Goal: Transaction & Acquisition: Purchase product/service

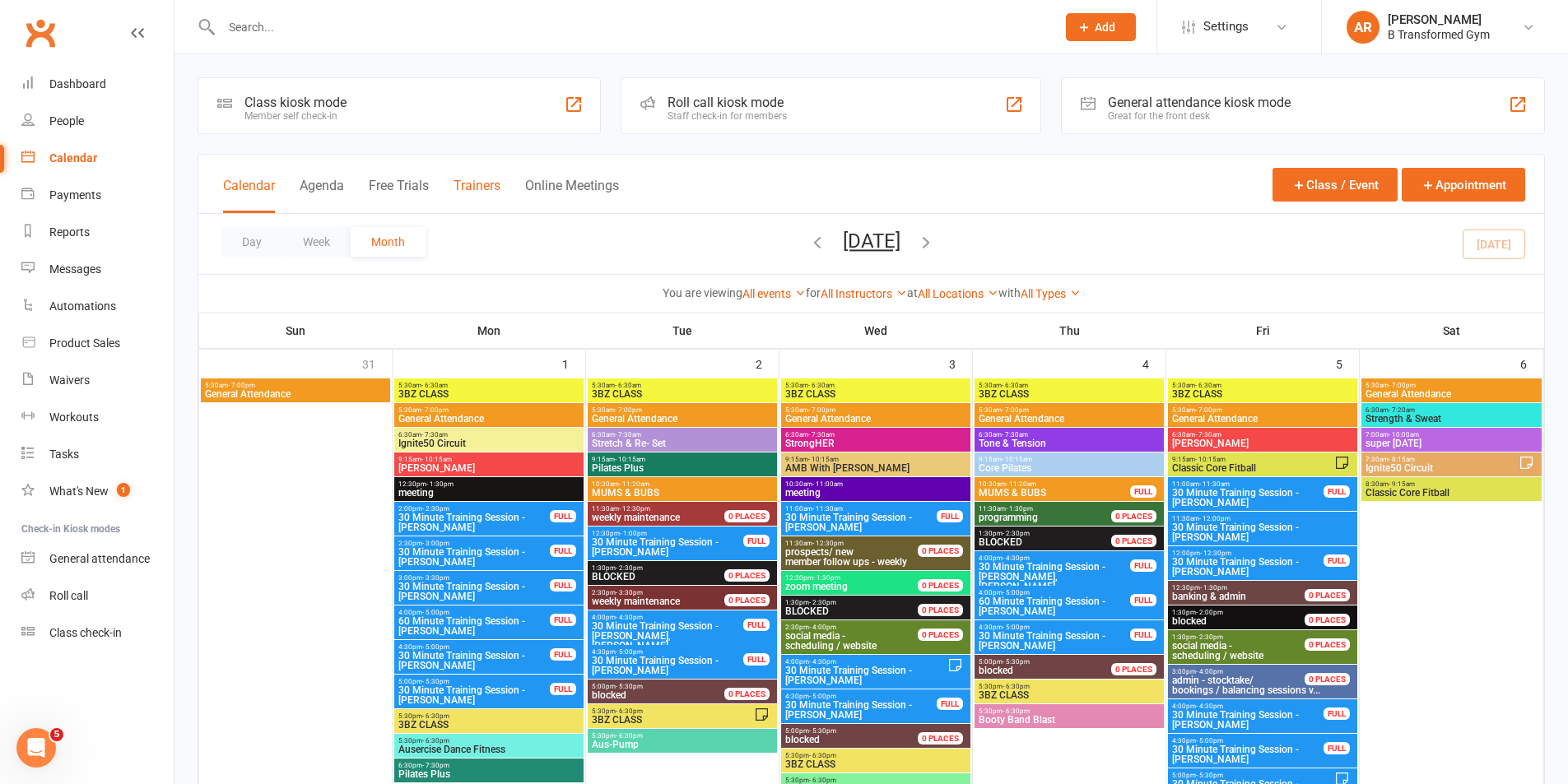
click at [480, 186] on button "Trainers" at bounding box center [476, 194] width 46 height 35
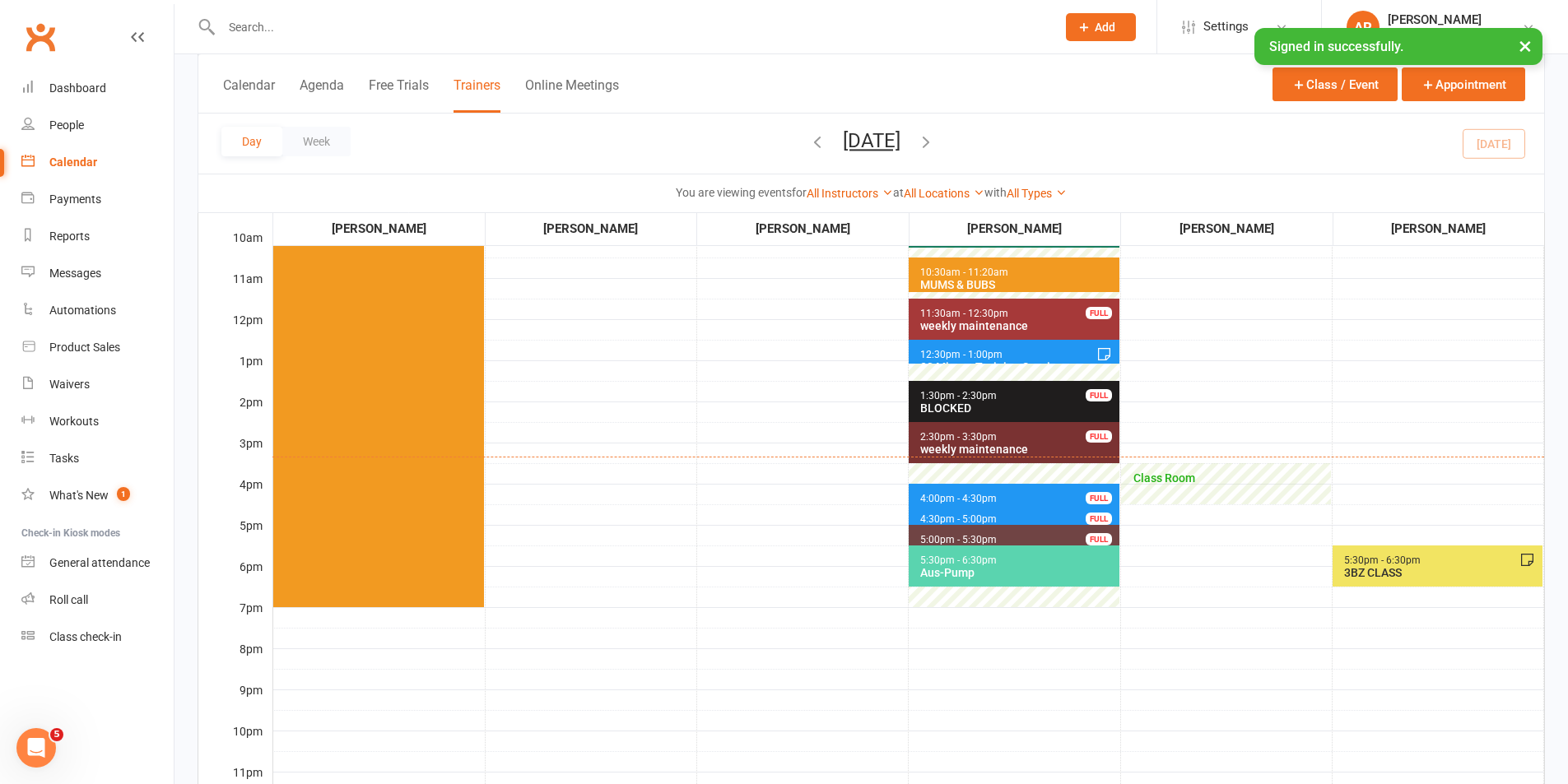
scroll to position [329, 0]
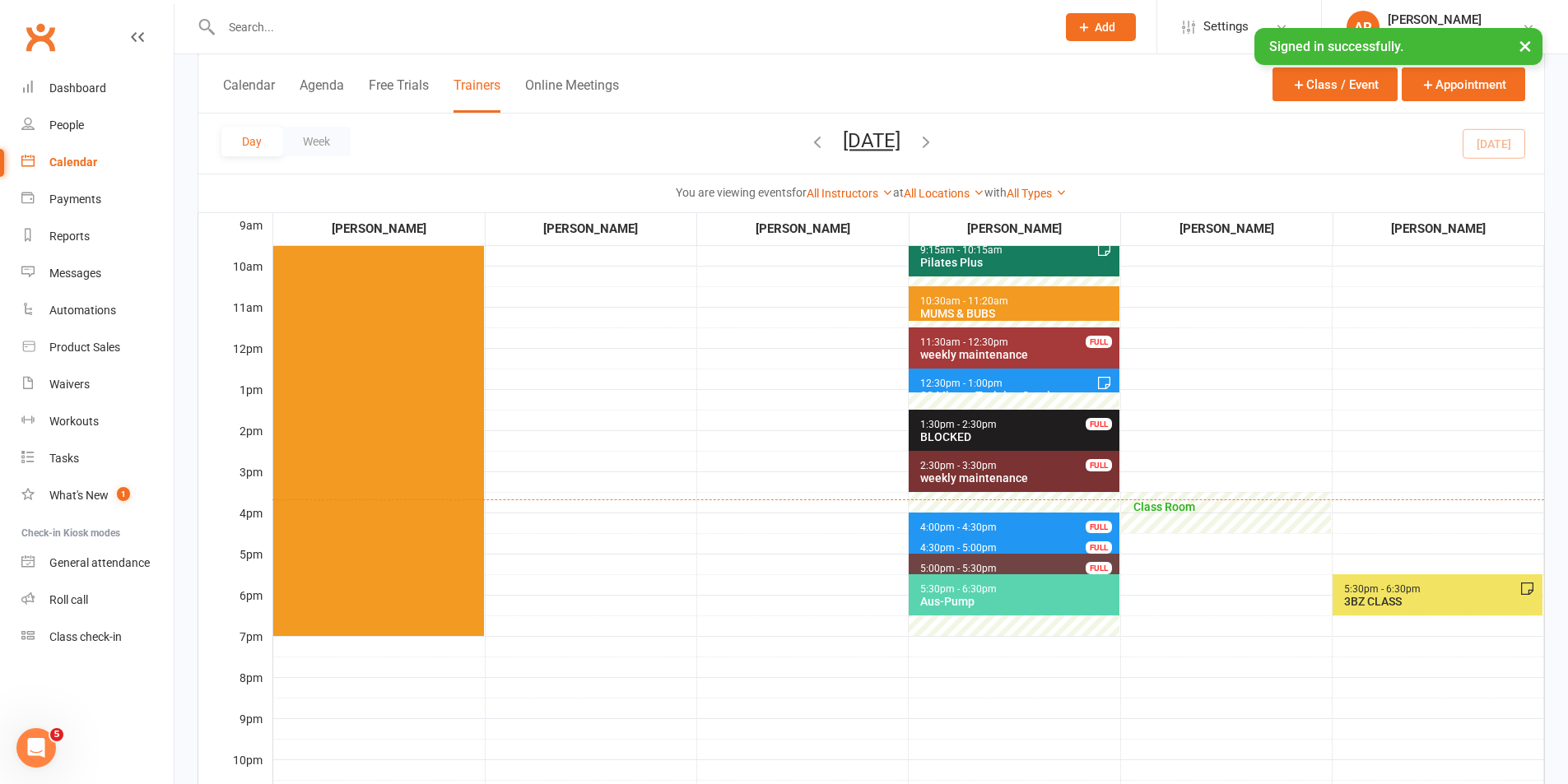
click at [290, 46] on div at bounding box center [620, 27] width 847 height 53
click at [308, 22] on input "text" at bounding box center [630, 27] width 828 height 23
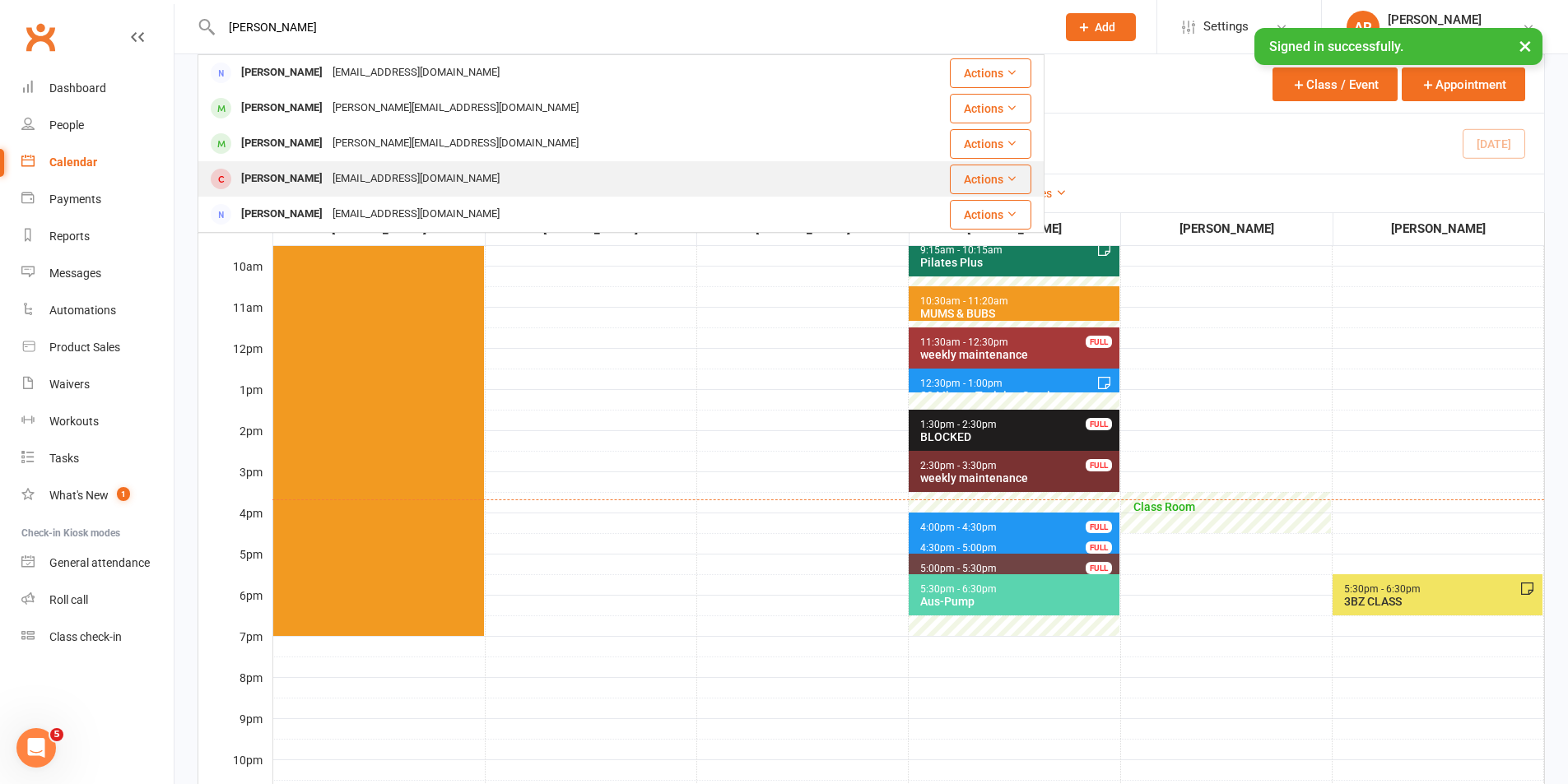
type input "[PERSON_NAME]"
click at [327, 175] on div "[PERSON_NAME]" at bounding box center [282, 178] width 91 height 24
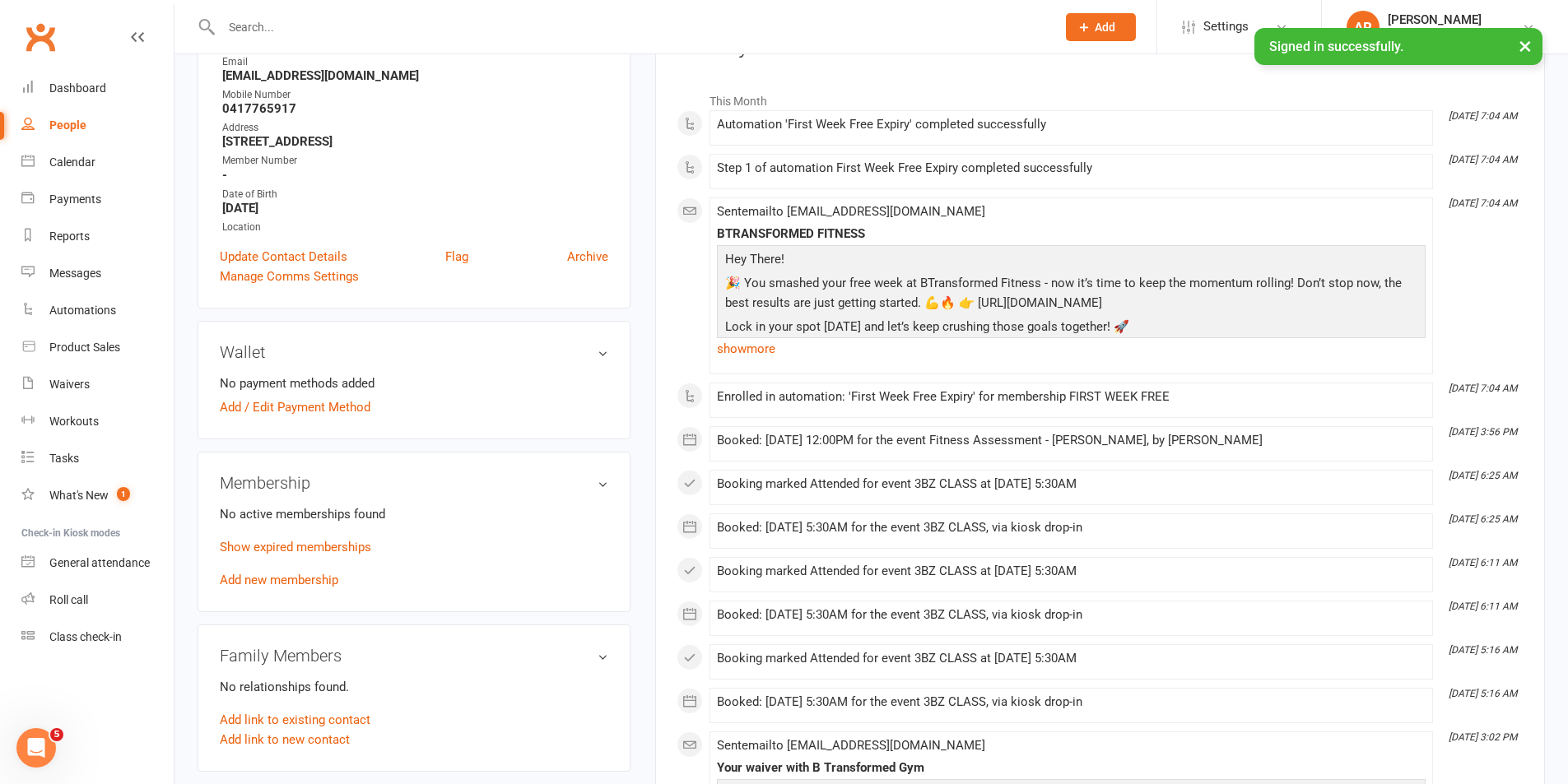
scroll to position [246, 0]
click at [286, 578] on link "Add new membership" at bounding box center [279, 578] width 119 height 15
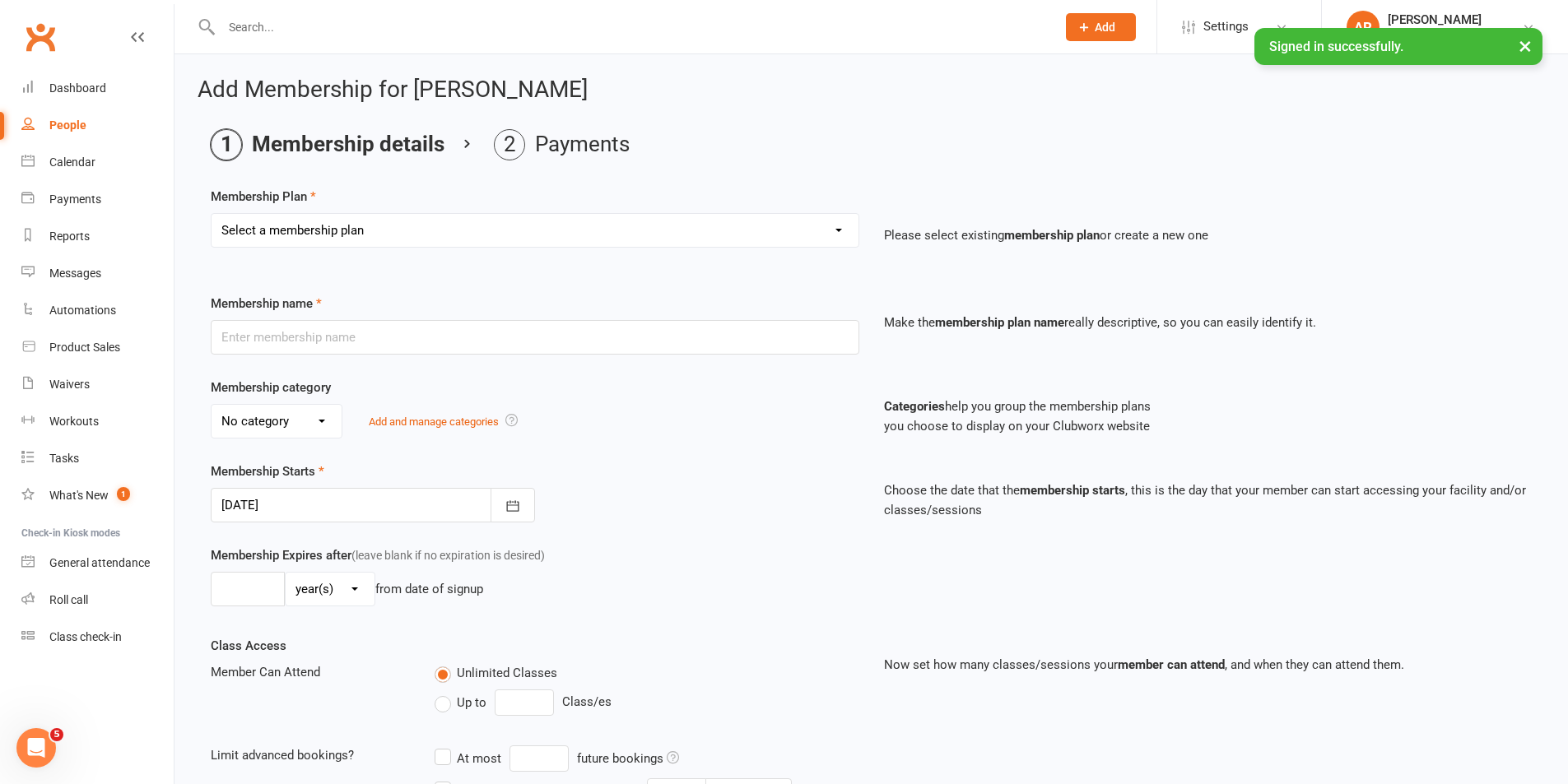
drag, startPoint x: 437, startPoint y: 231, endPoint x: 436, endPoint y: 242, distance: 11.0
click at [437, 231] on select "Select a membership plan Create new Membership Plan 10 Class Pass- Gold Classes…" at bounding box center [535, 230] width 647 height 33
select select "28"
click at [212, 214] on select "Select a membership plan Create new Membership Plan 10 Class Pass- Gold Classes…" at bounding box center [535, 230] width 647 height 33
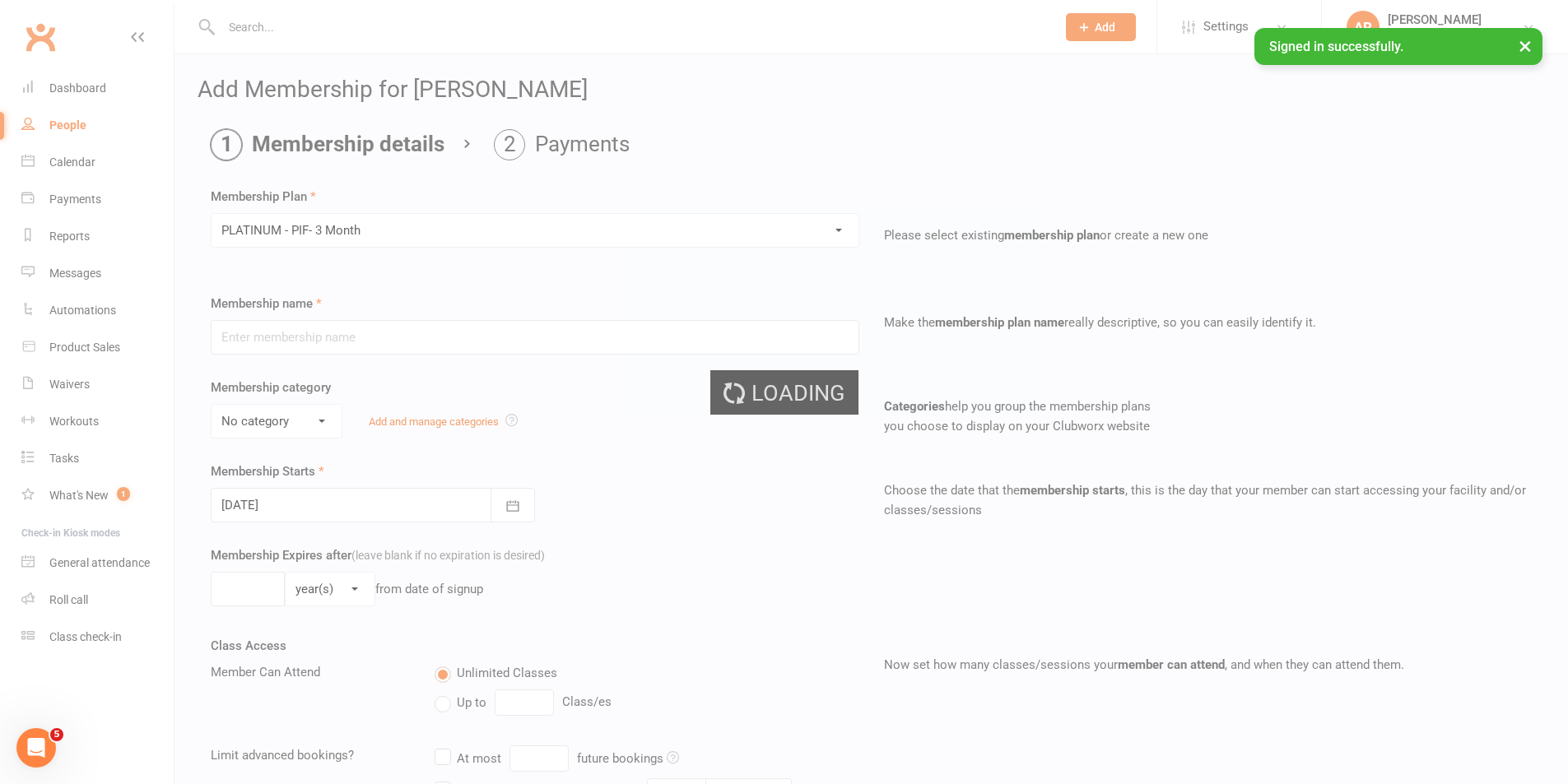
type input "PLATINUM - PIF- 3 Month"
select select "1"
type input "12"
select select "1"
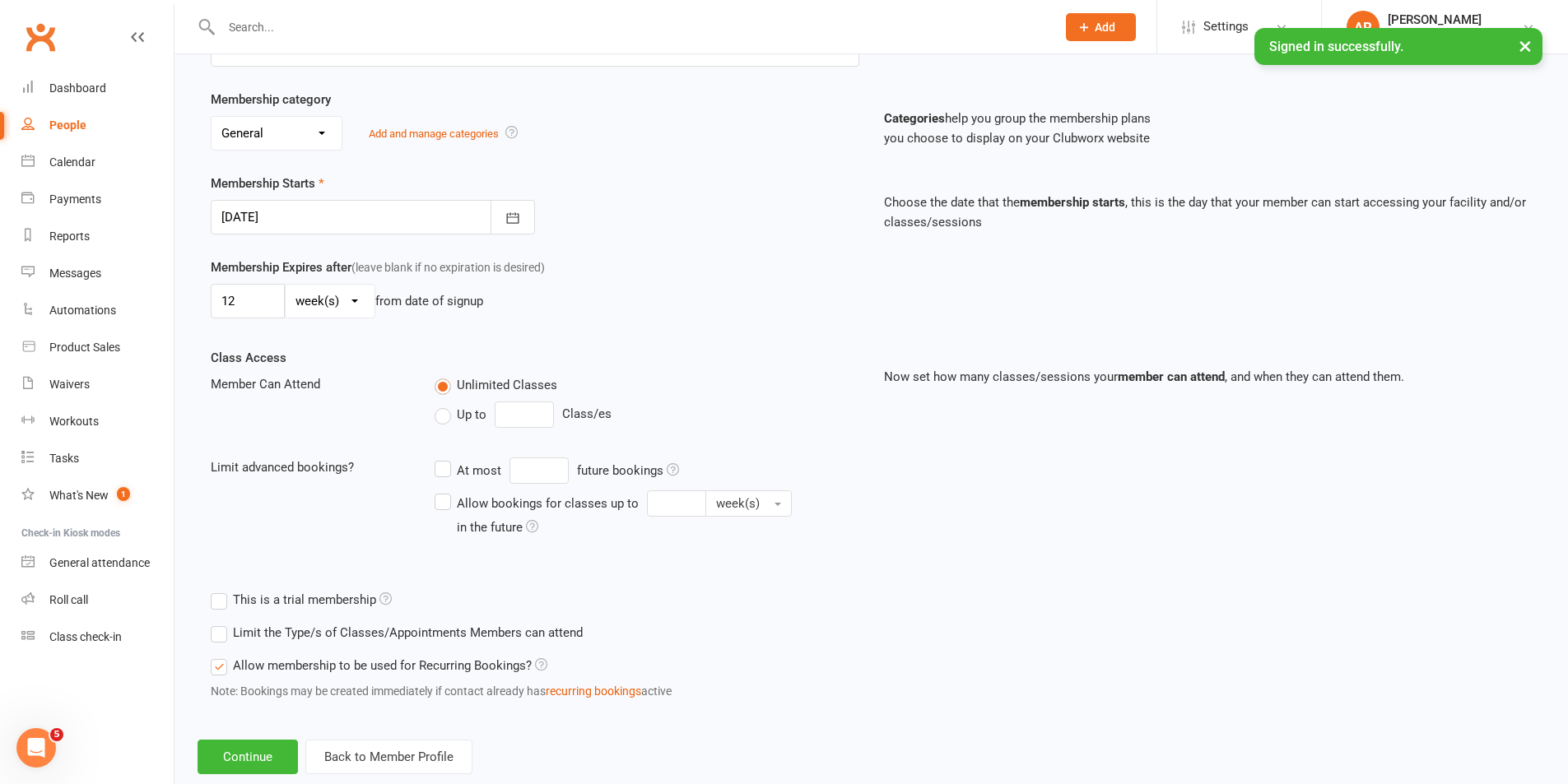
scroll to position [326, 0]
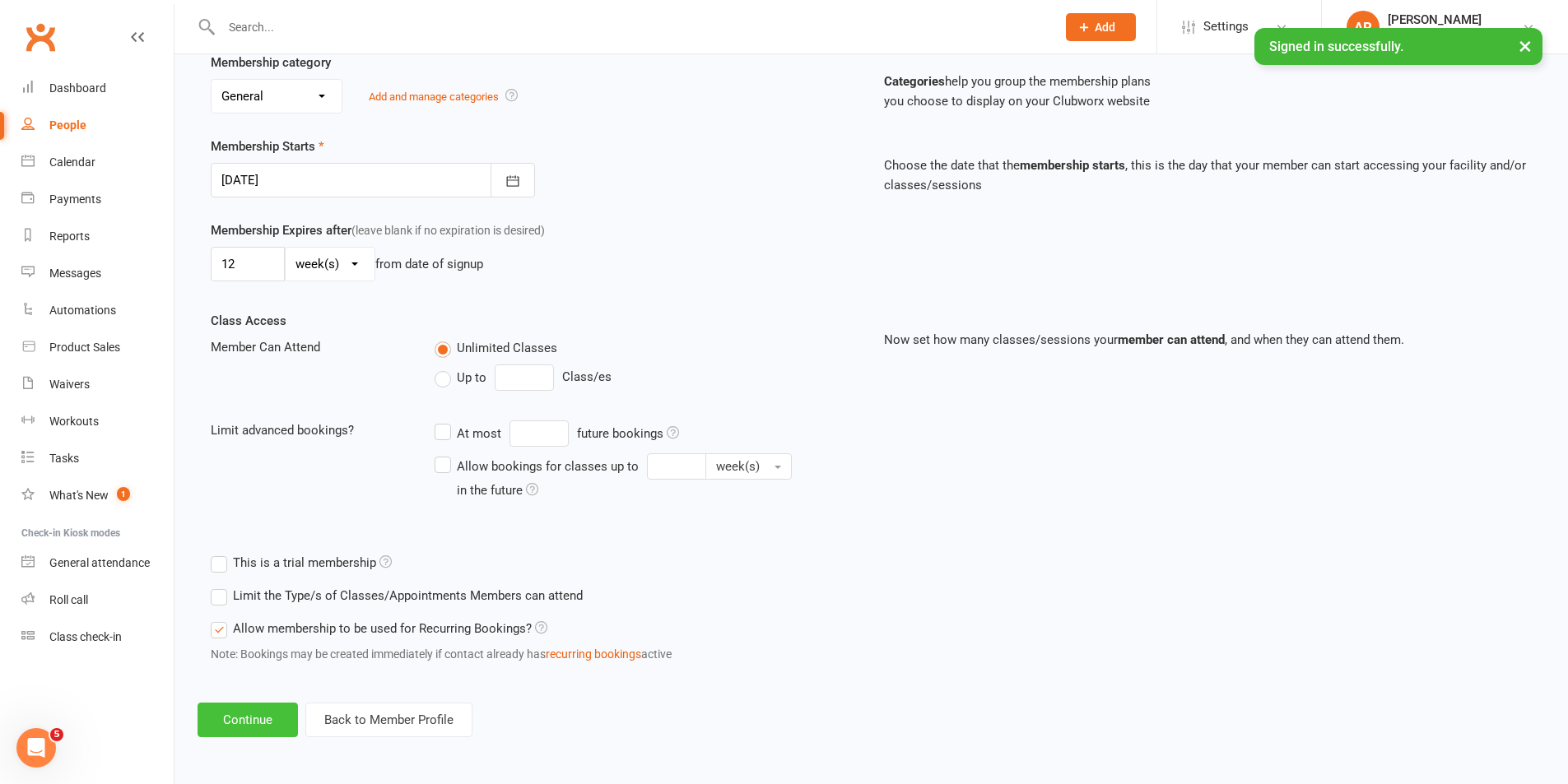
click at [268, 722] on button "Continue" at bounding box center [248, 720] width 101 height 34
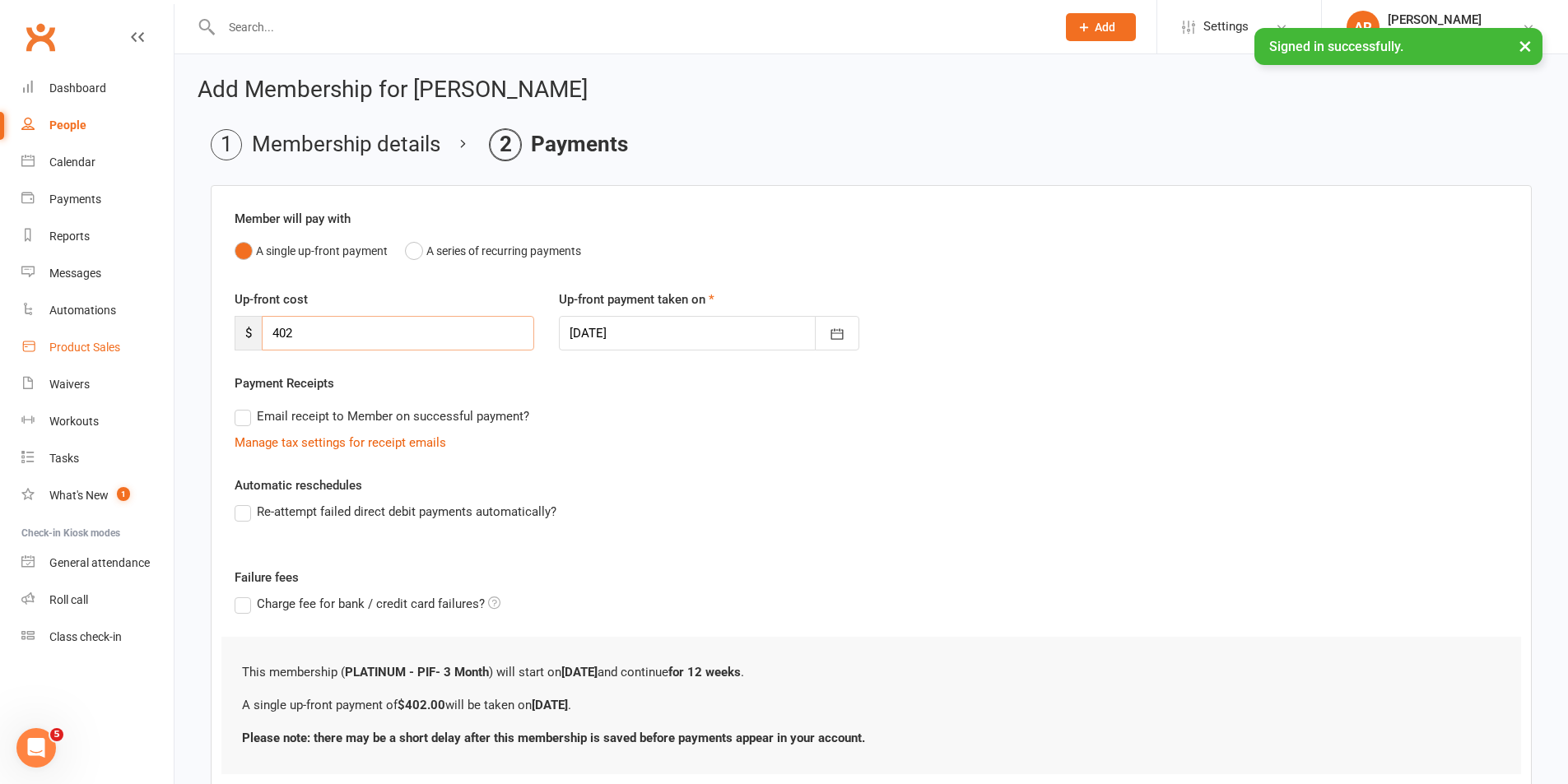
drag, startPoint x: 308, startPoint y: 341, endPoint x: 167, endPoint y: 337, distance: 141.1
click at [168, 337] on ui-view "Prospect Member Non-attending contact Class / event Appointment Task Membership…" at bounding box center [784, 438] width 1568 height 868
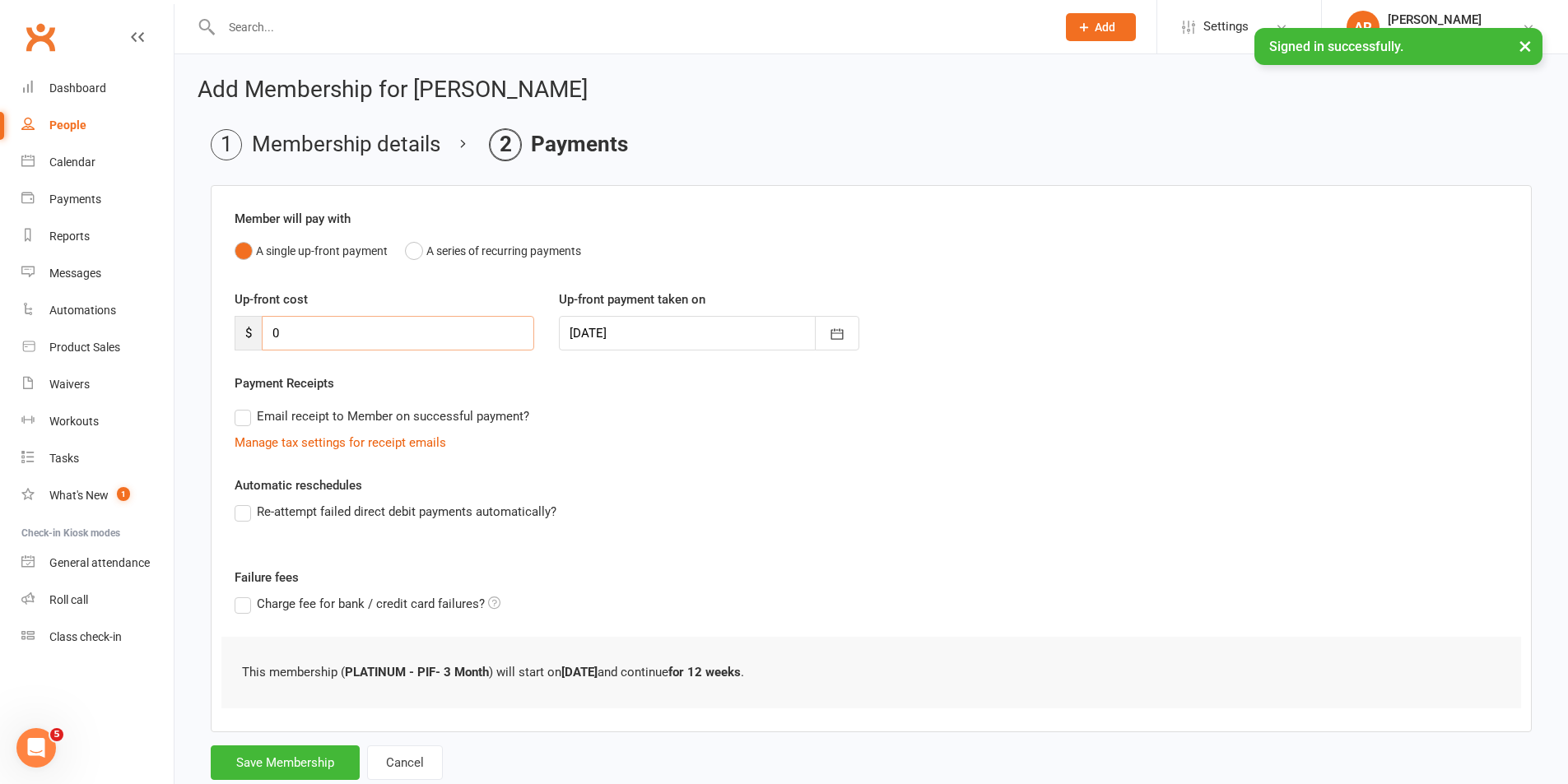
type input "0"
click at [727, 479] on div "Member will pay with A single up-front payment A series of recurring payments U…" at bounding box center [871, 458] width 1321 height 547
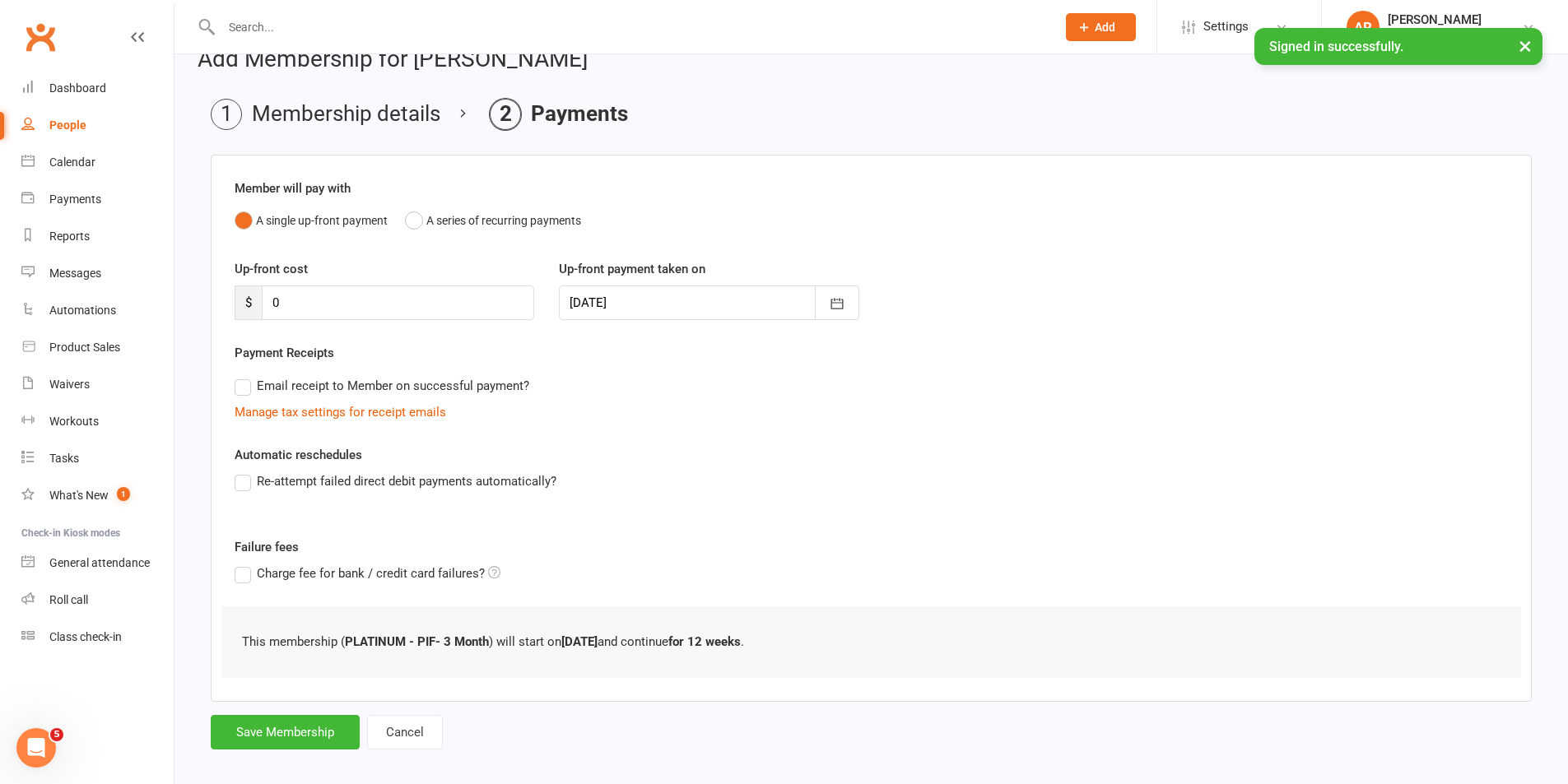
scroll to position [46, 0]
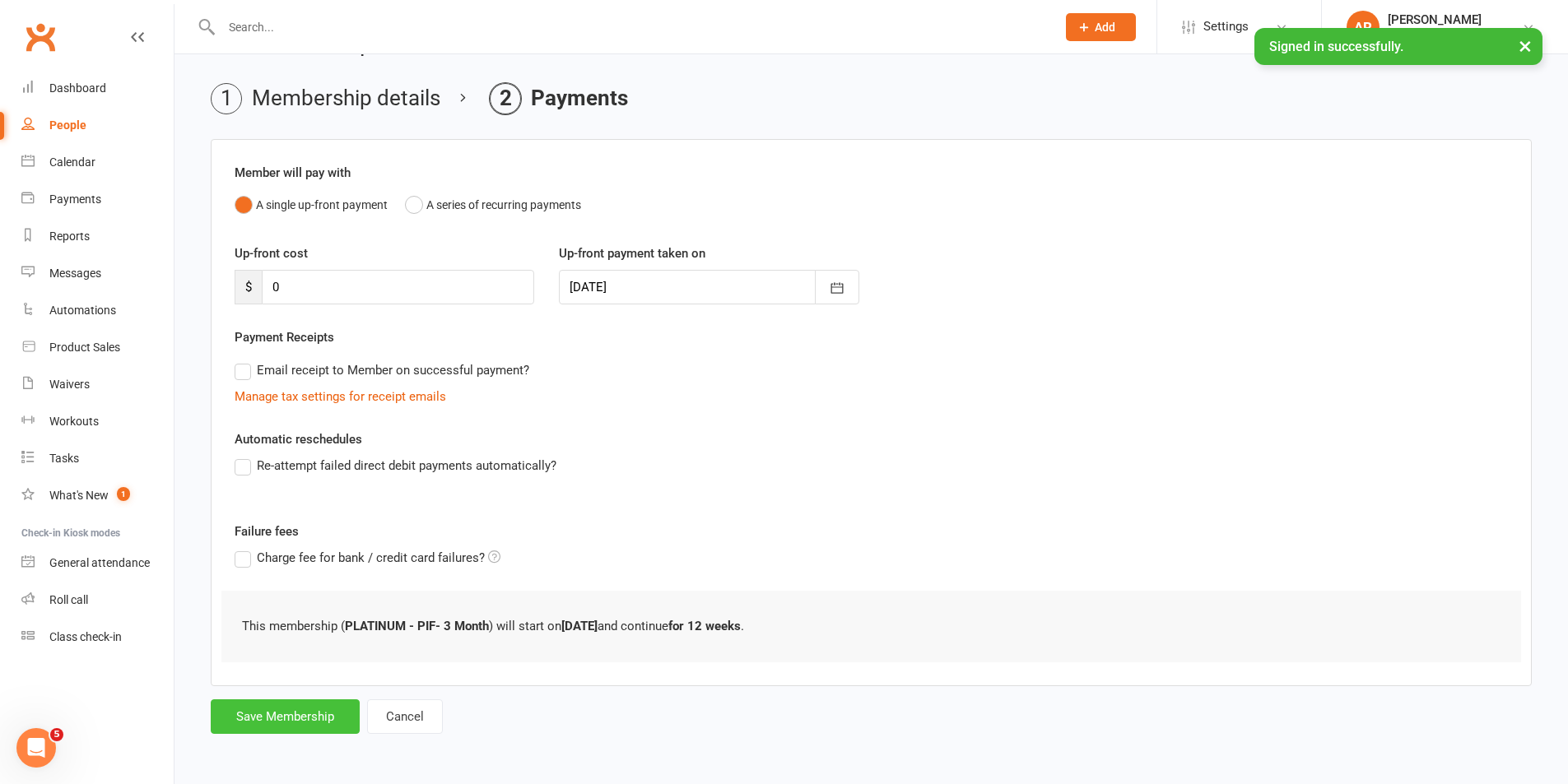
click at [333, 706] on button "Save Membership" at bounding box center [285, 717] width 149 height 34
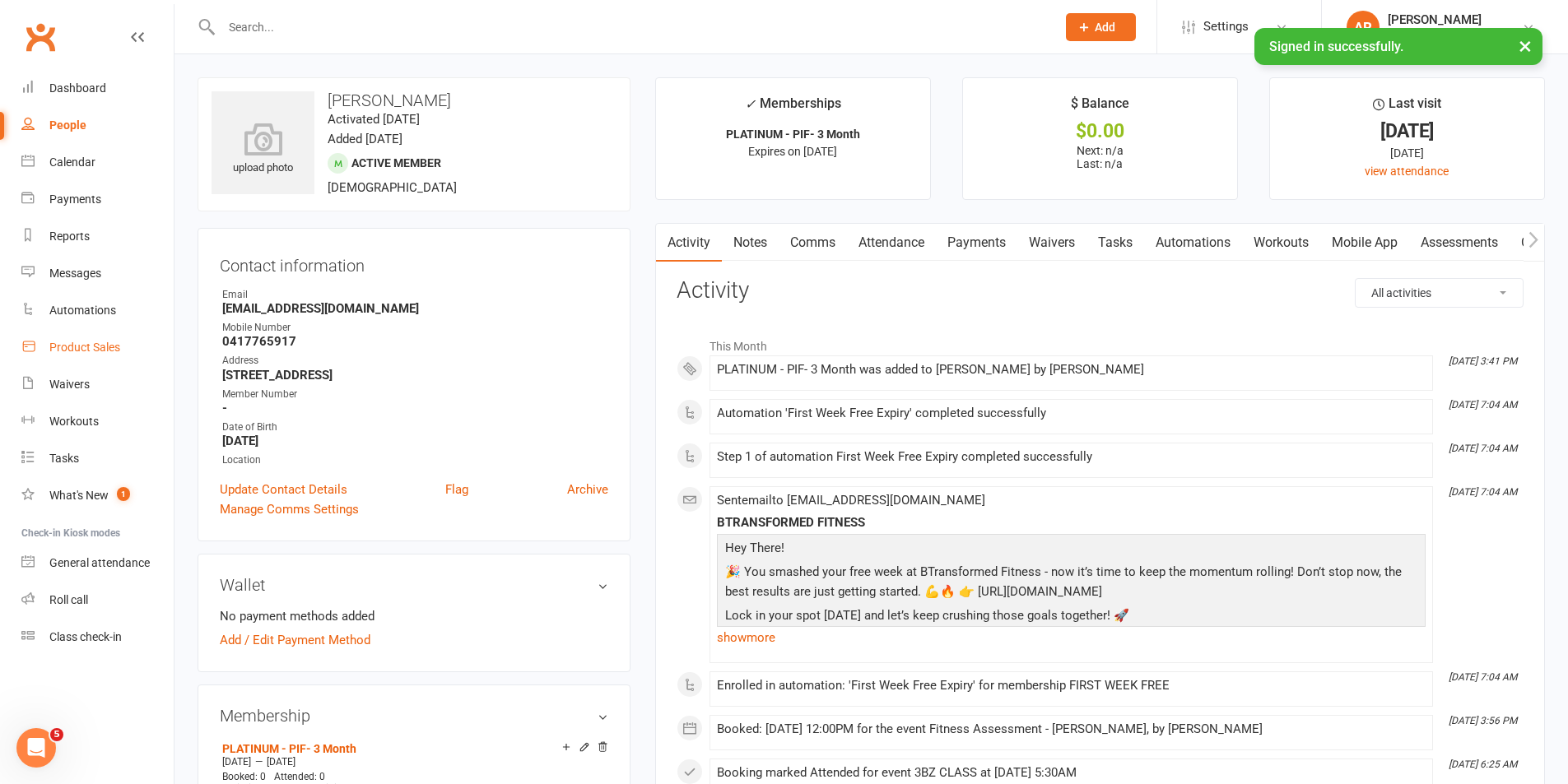
click at [89, 354] on div "Product Sales" at bounding box center [84, 347] width 71 height 13
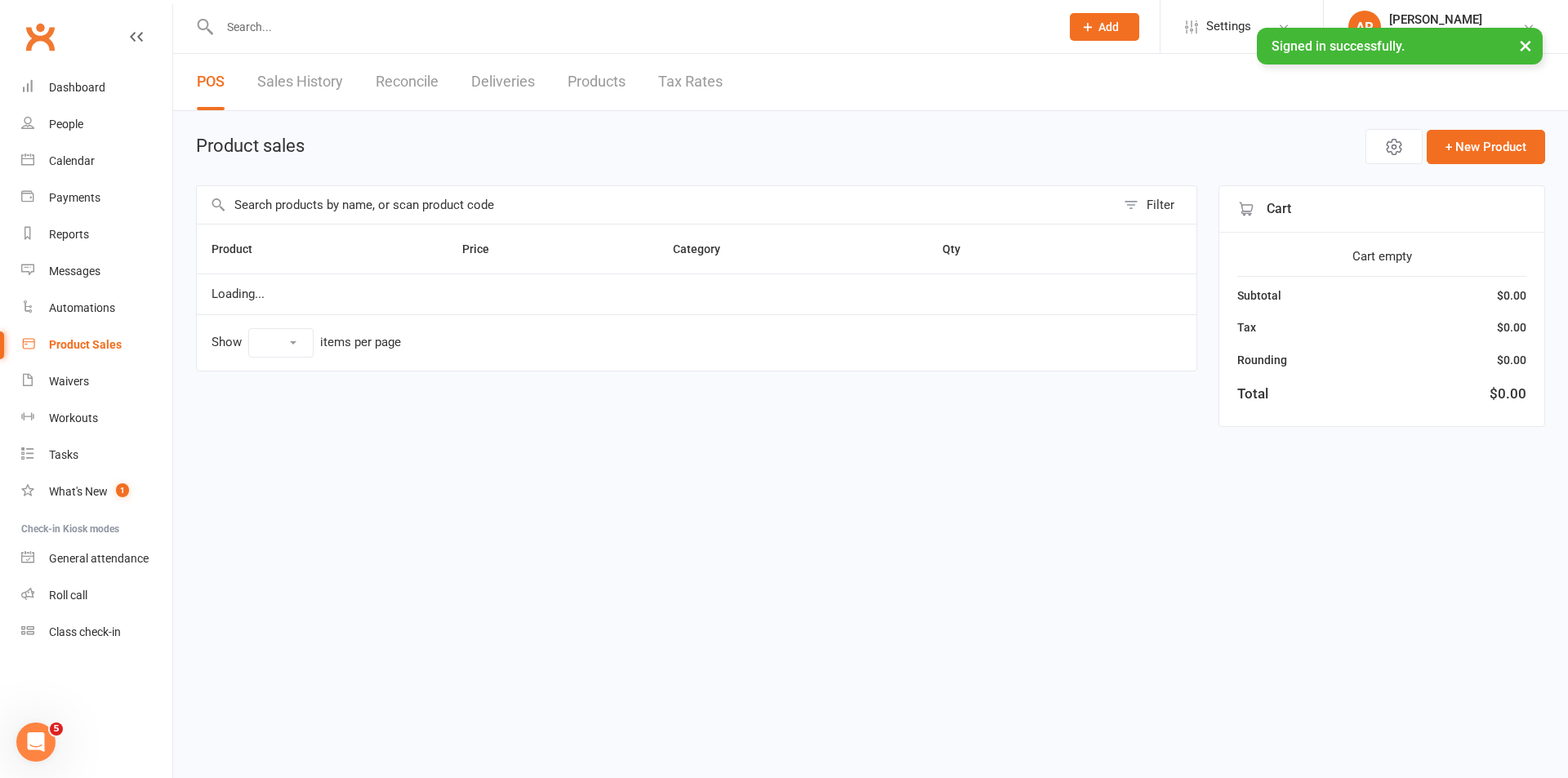
select select "25"
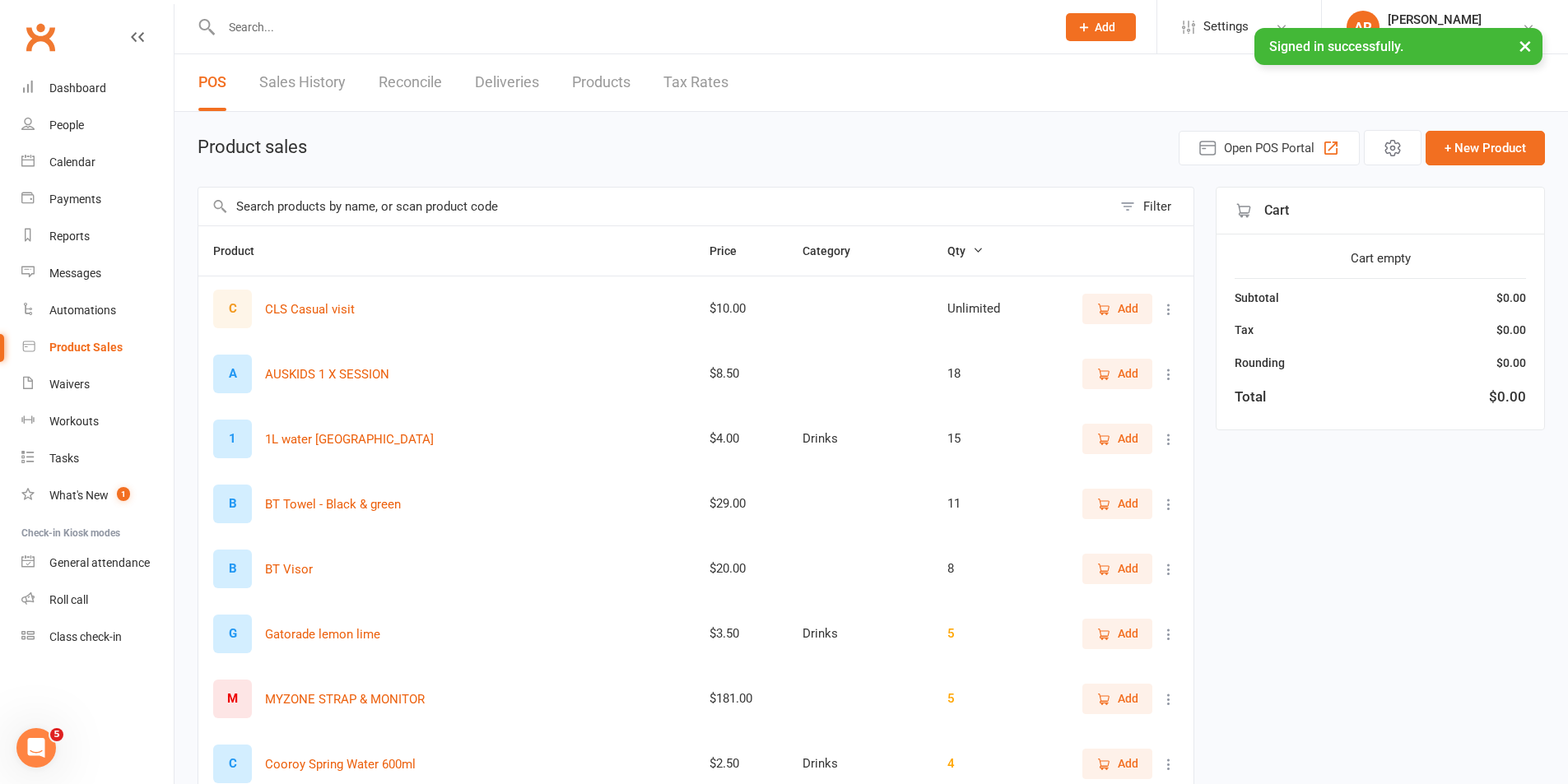
click at [264, 31] on input "text" at bounding box center [630, 27] width 828 height 23
click at [348, 209] on input "text" at bounding box center [655, 207] width 913 height 38
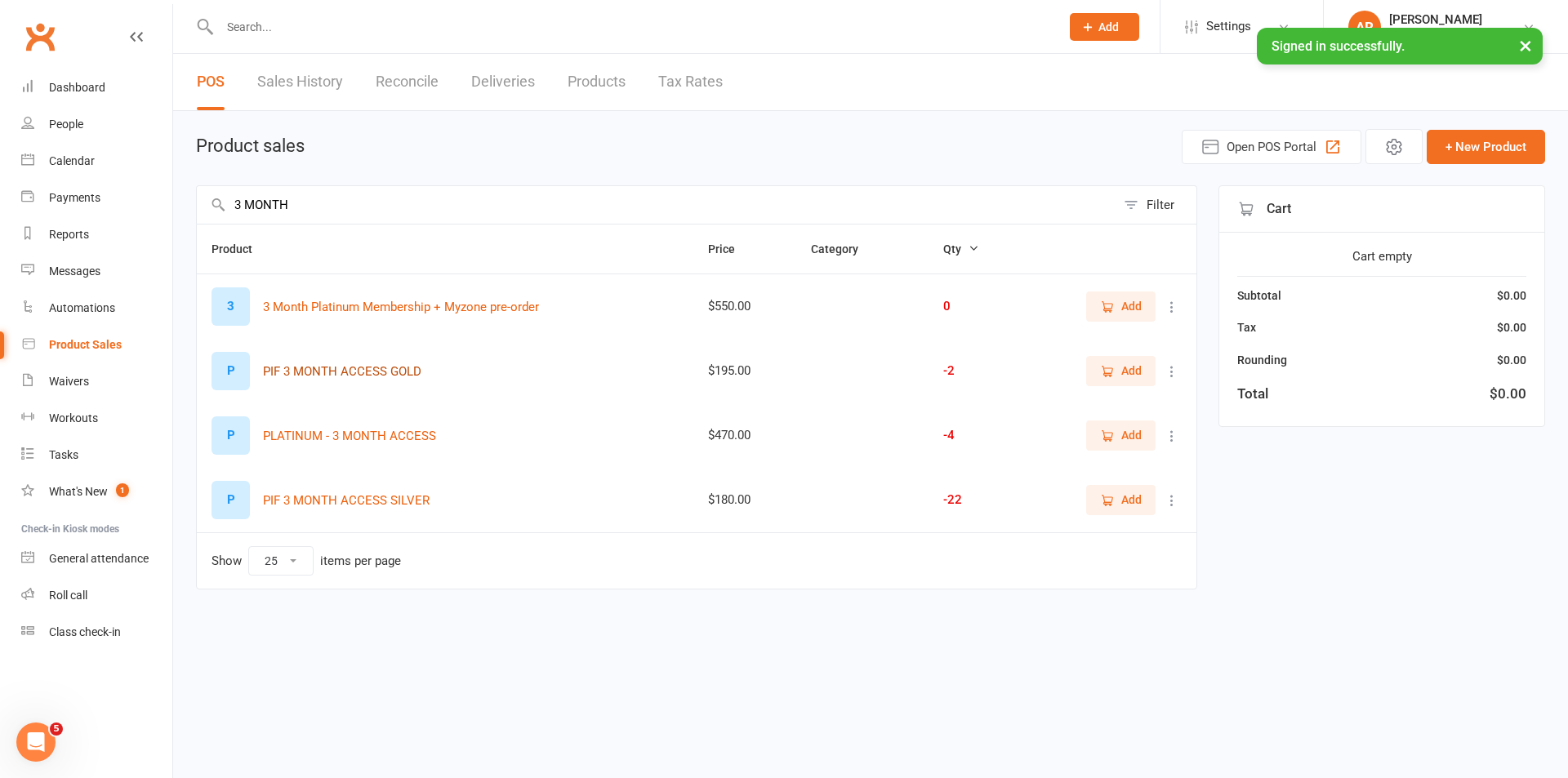
type input "3 MONTH"
click at [1112, 431] on icon "button" at bounding box center [1108, 437] width 15 height 15
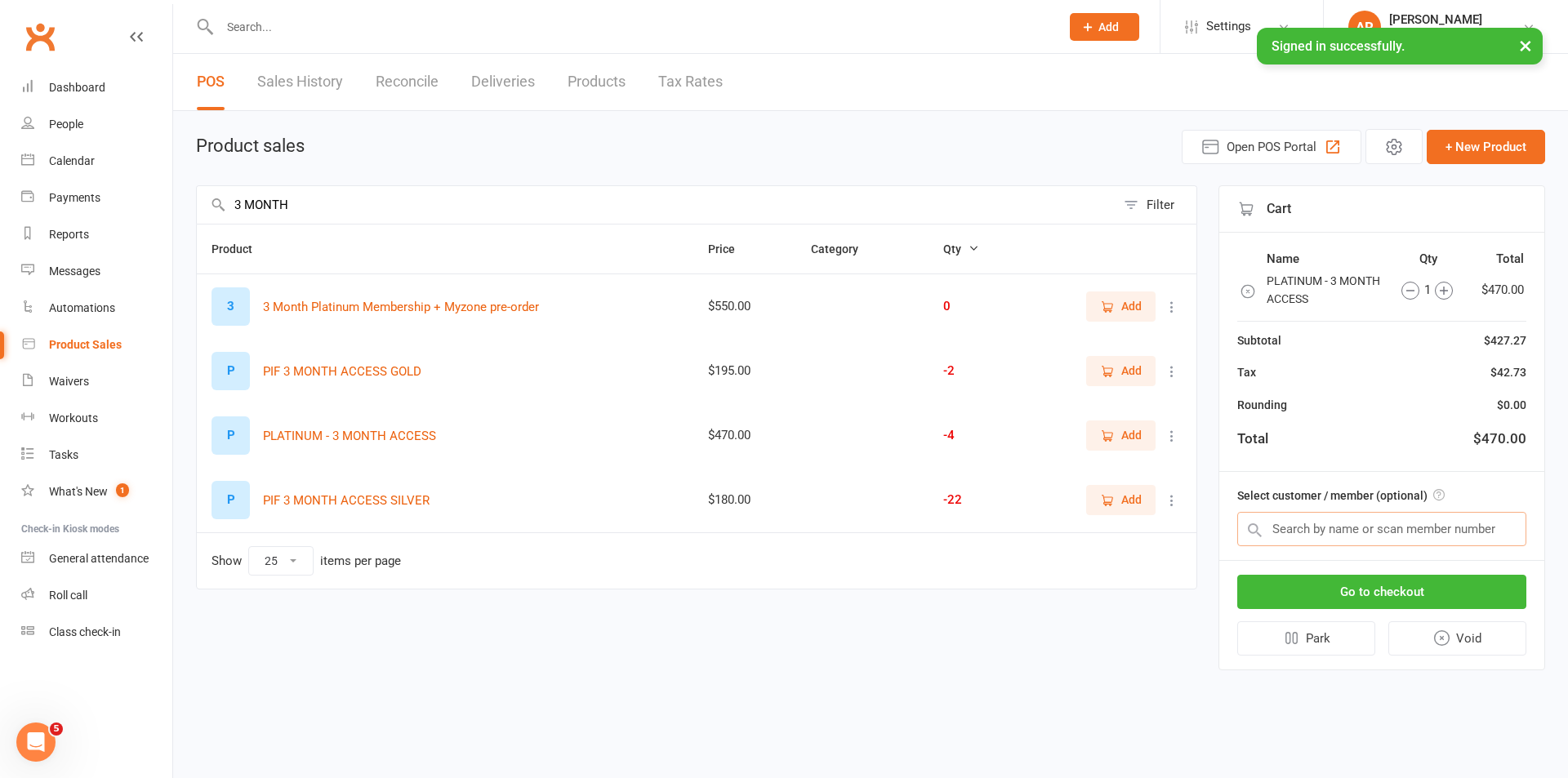
click at [1320, 529] on input "text" at bounding box center [1382, 529] width 289 height 34
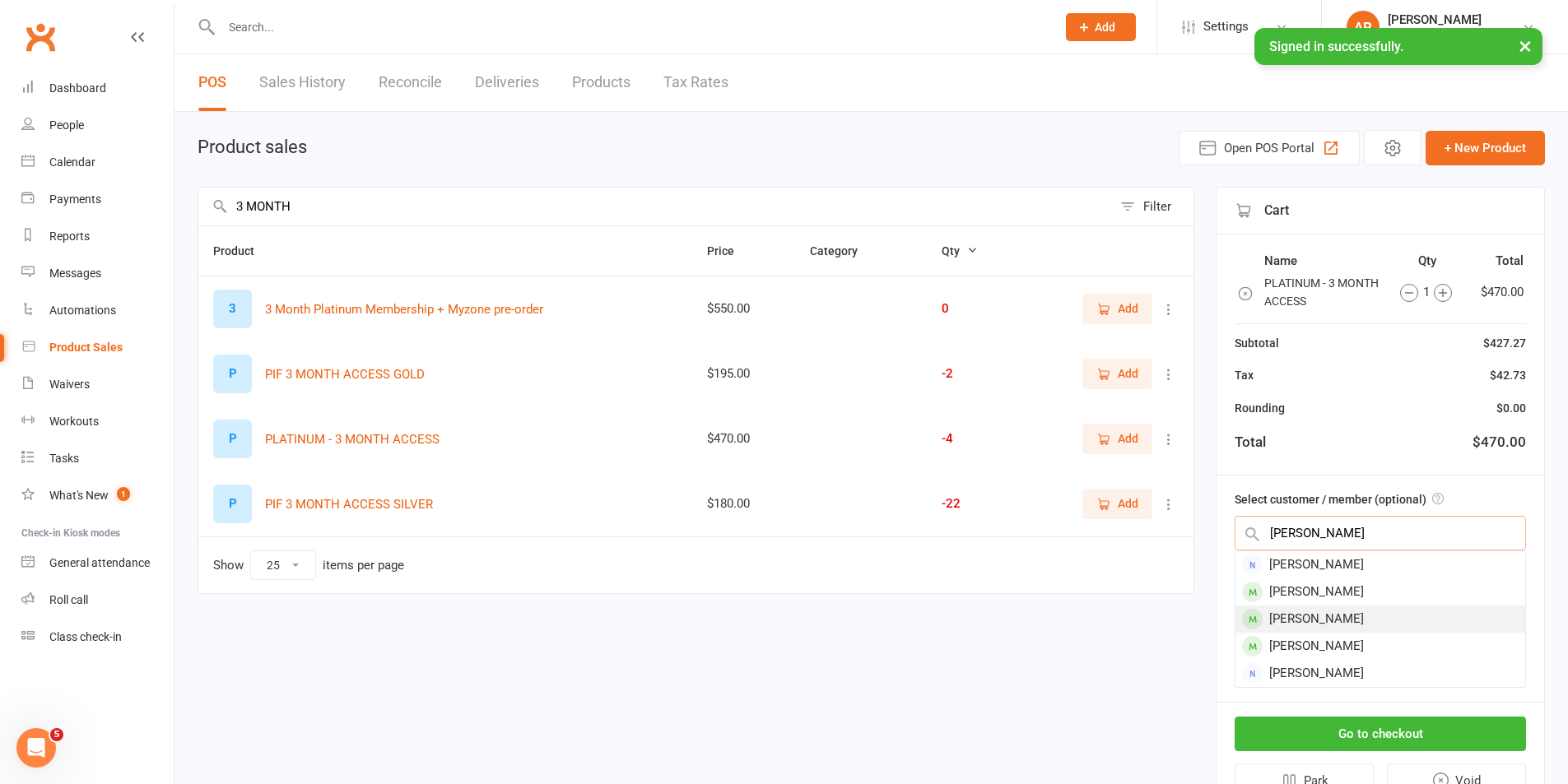
type input "[PERSON_NAME]"
click at [1362, 627] on div "[PERSON_NAME]" at bounding box center [1381, 619] width 290 height 27
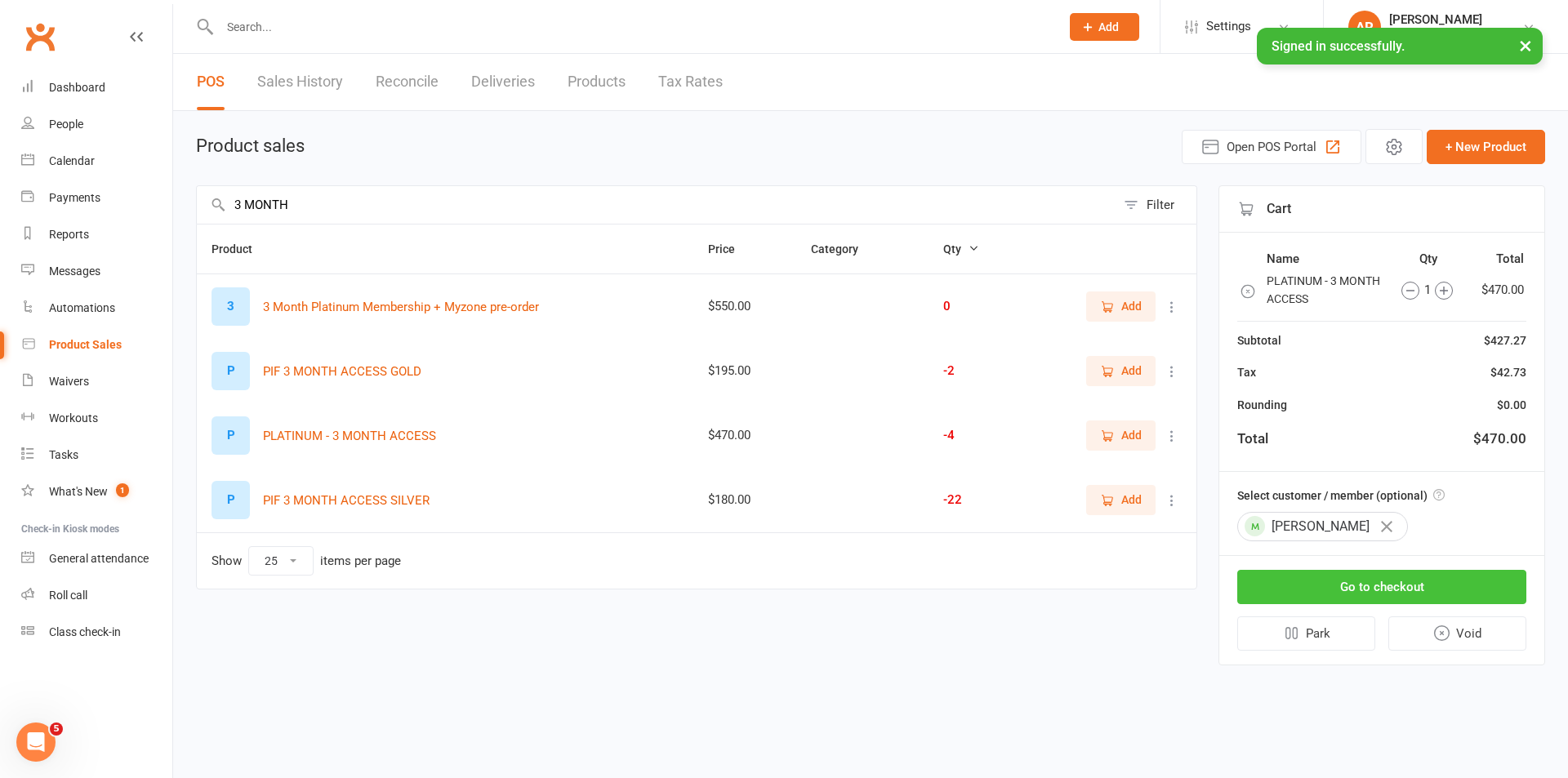
click at [1377, 588] on button "Go to checkout" at bounding box center [1382, 587] width 289 height 34
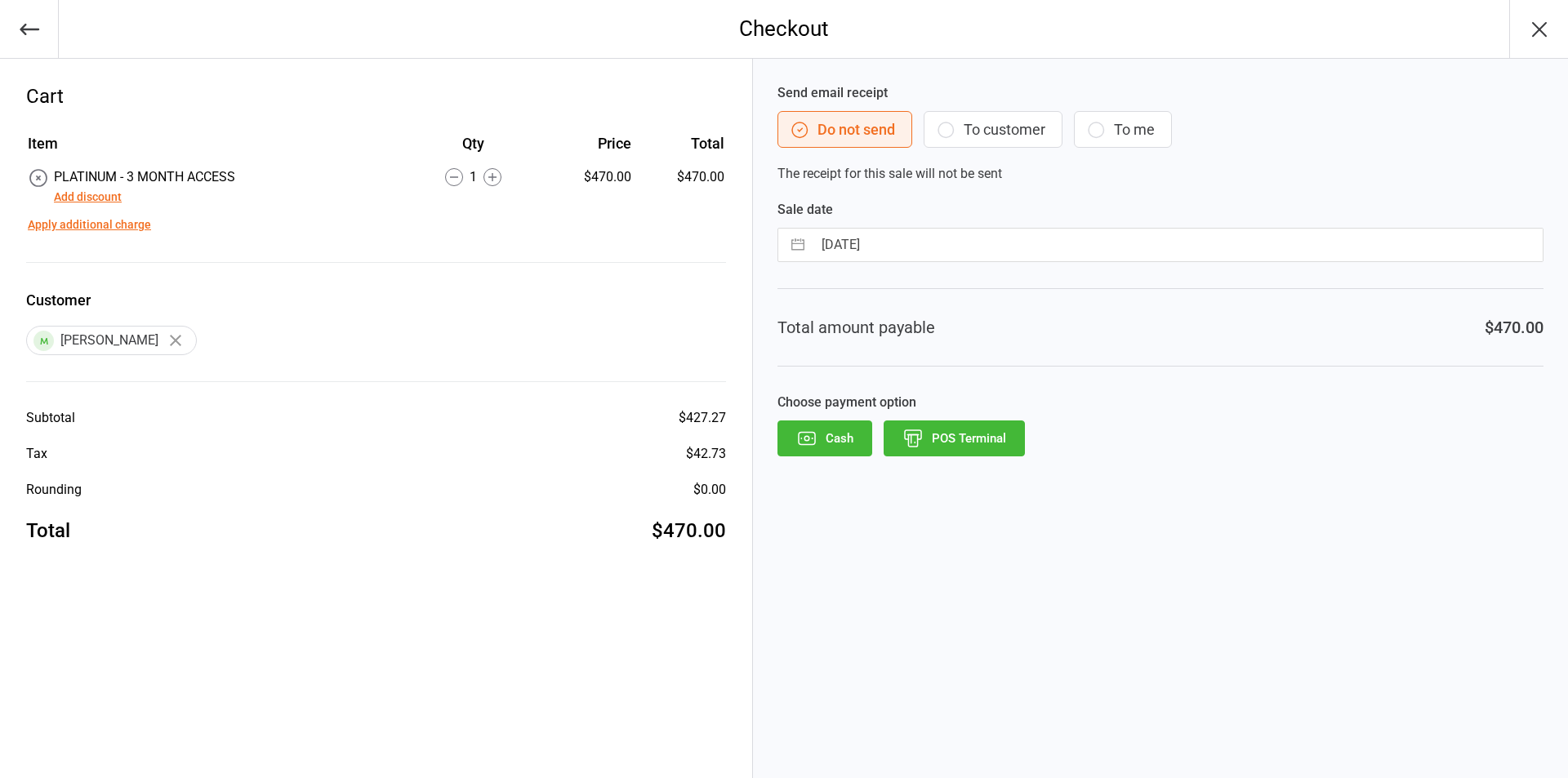
click at [90, 192] on button "Add discount" at bounding box center [88, 197] width 68 height 17
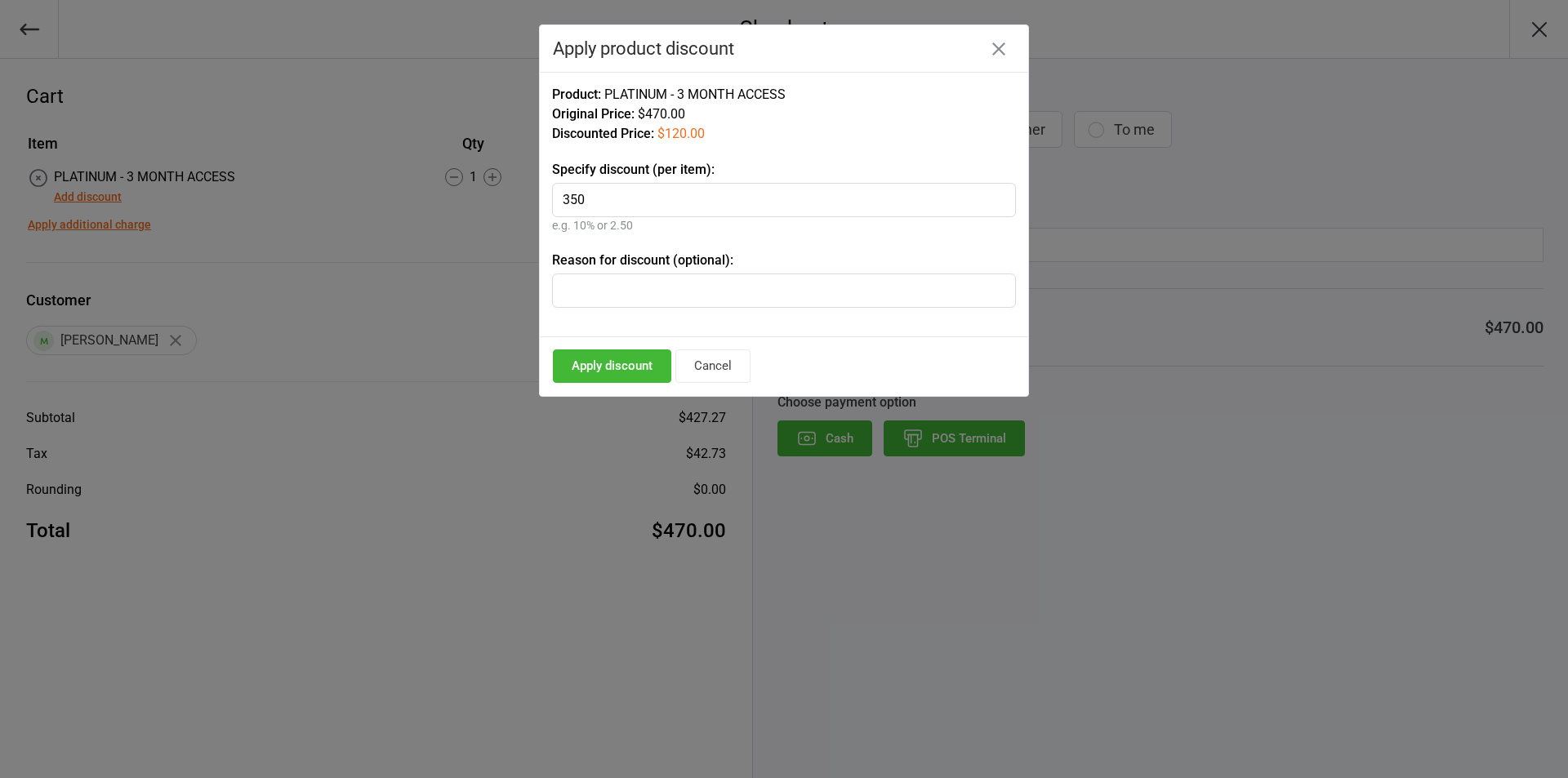
type input "350"
click at [624, 274] on input "text" at bounding box center [784, 291] width 464 height 34
type input "JULIE APPROVED"
click at [604, 359] on button "Apply discount" at bounding box center [613, 366] width 119 height 34
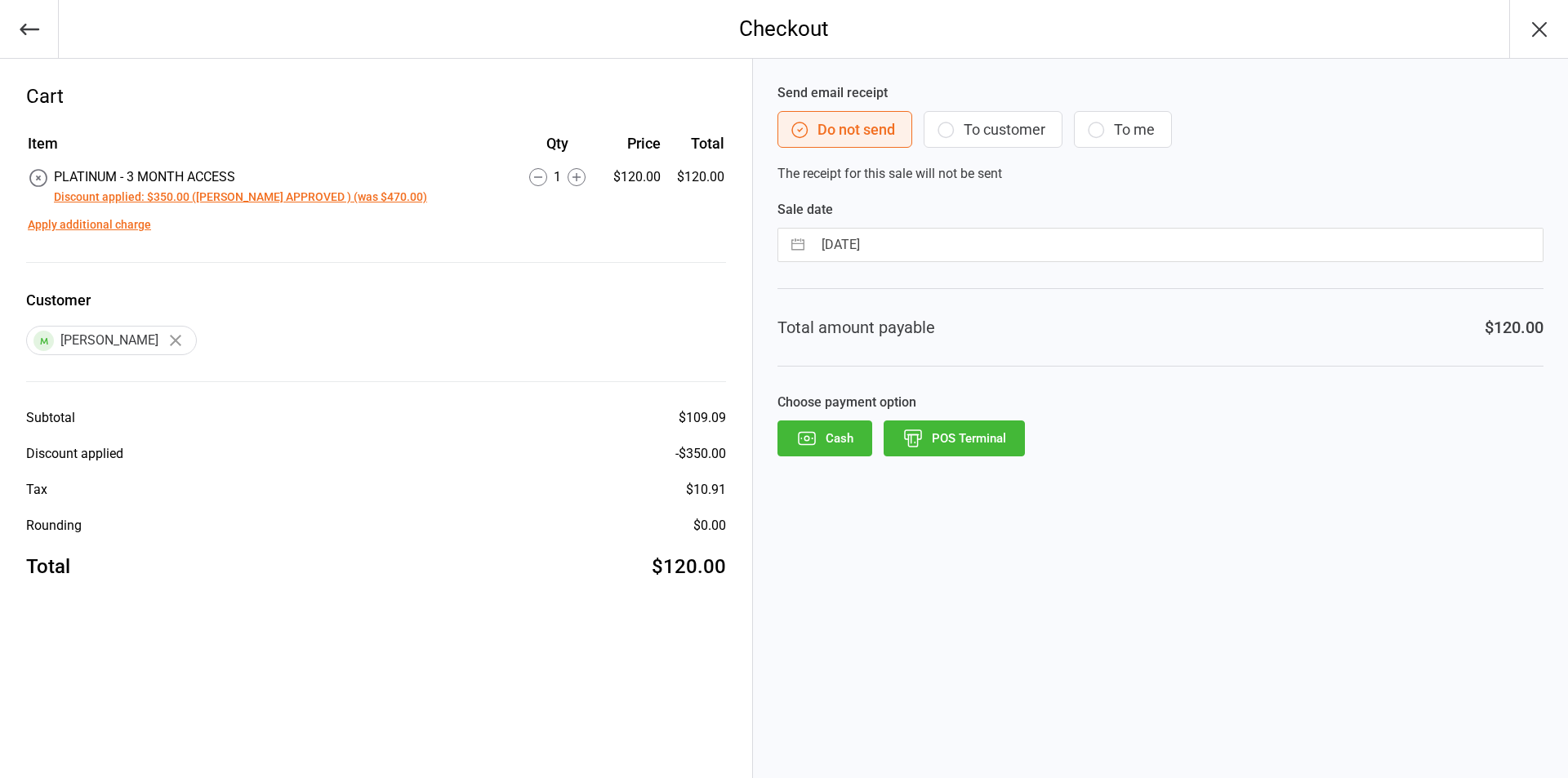
drag, startPoint x: 847, startPoint y: 433, endPoint x: 908, endPoint y: 448, distance: 62.8
click at [847, 432] on button "Cash" at bounding box center [824, 438] width 95 height 36
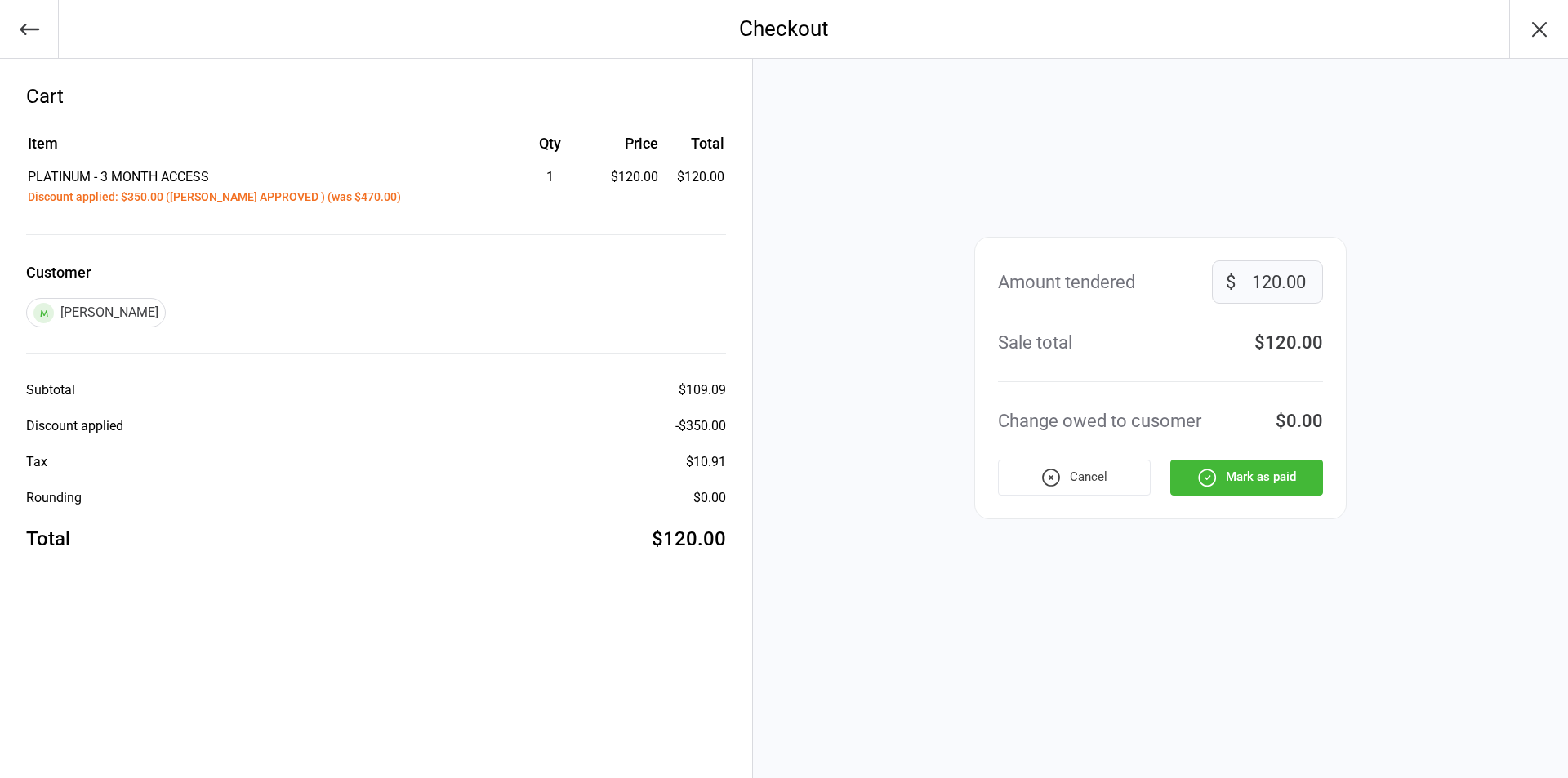
click at [1242, 483] on button "Mark as paid" at bounding box center [1247, 478] width 152 height 36
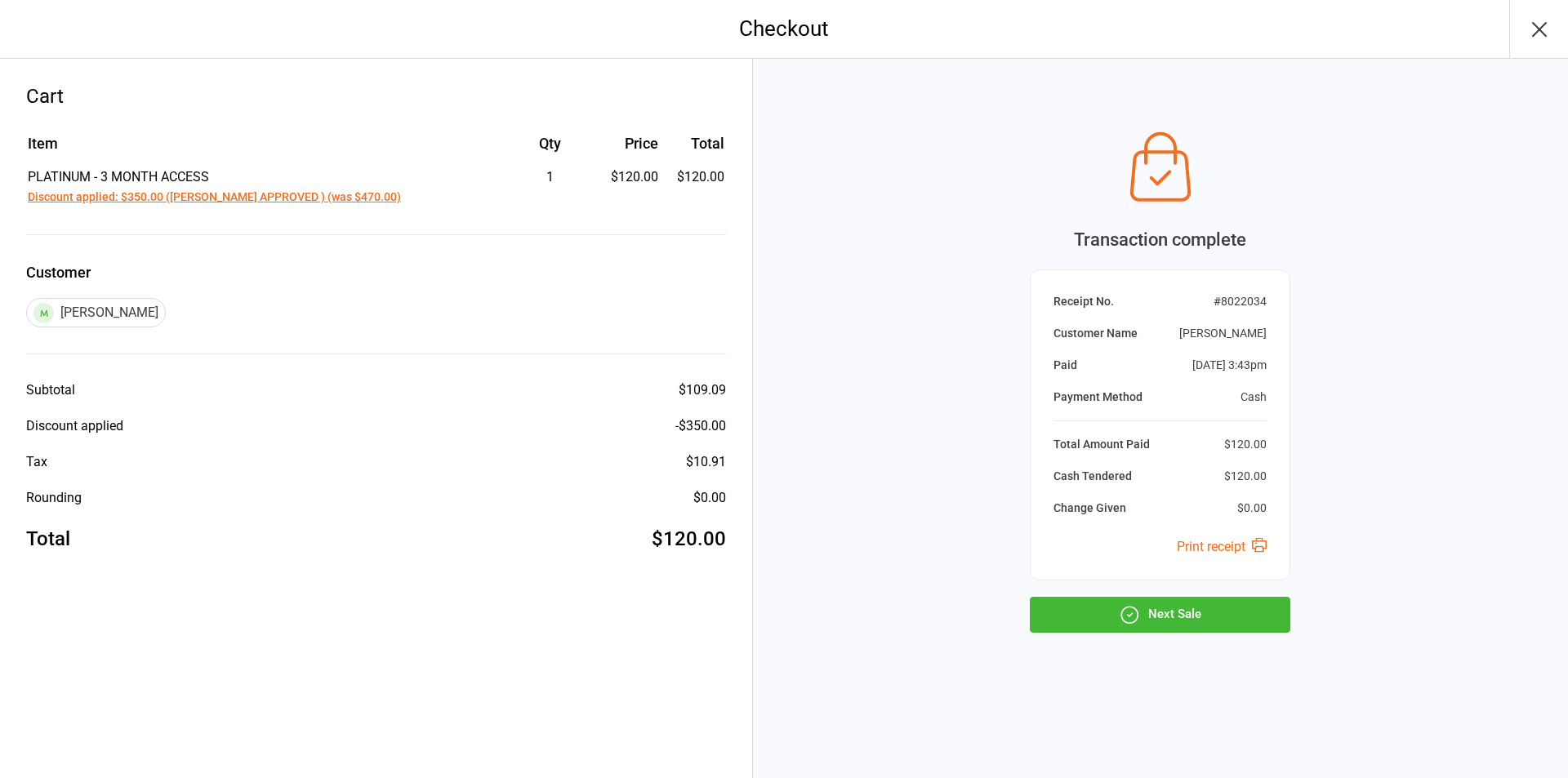
click at [1178, 618] on button "Next Sale" at bounding box center [1160, 614] width 261 height 36
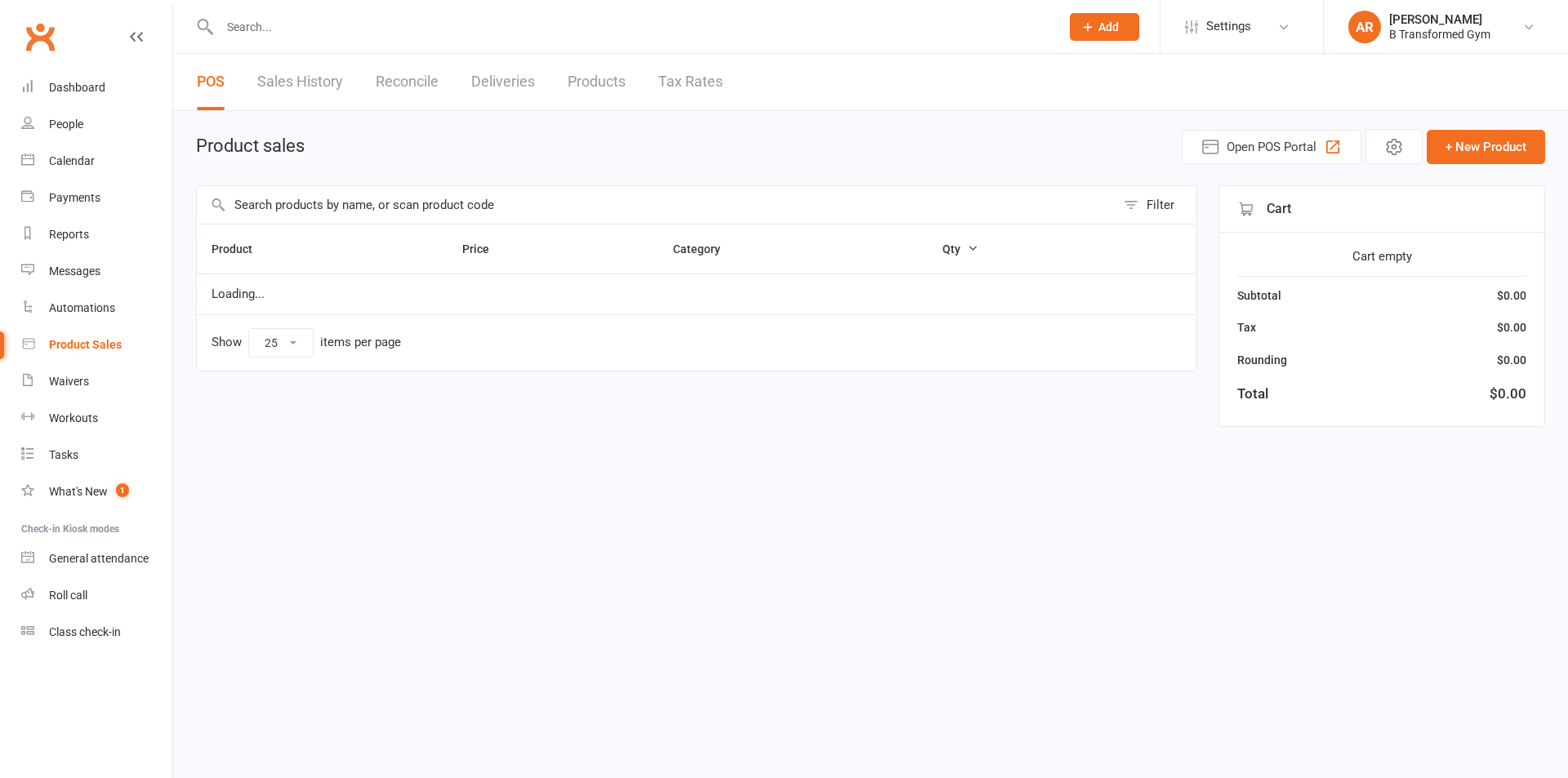
select select "25"
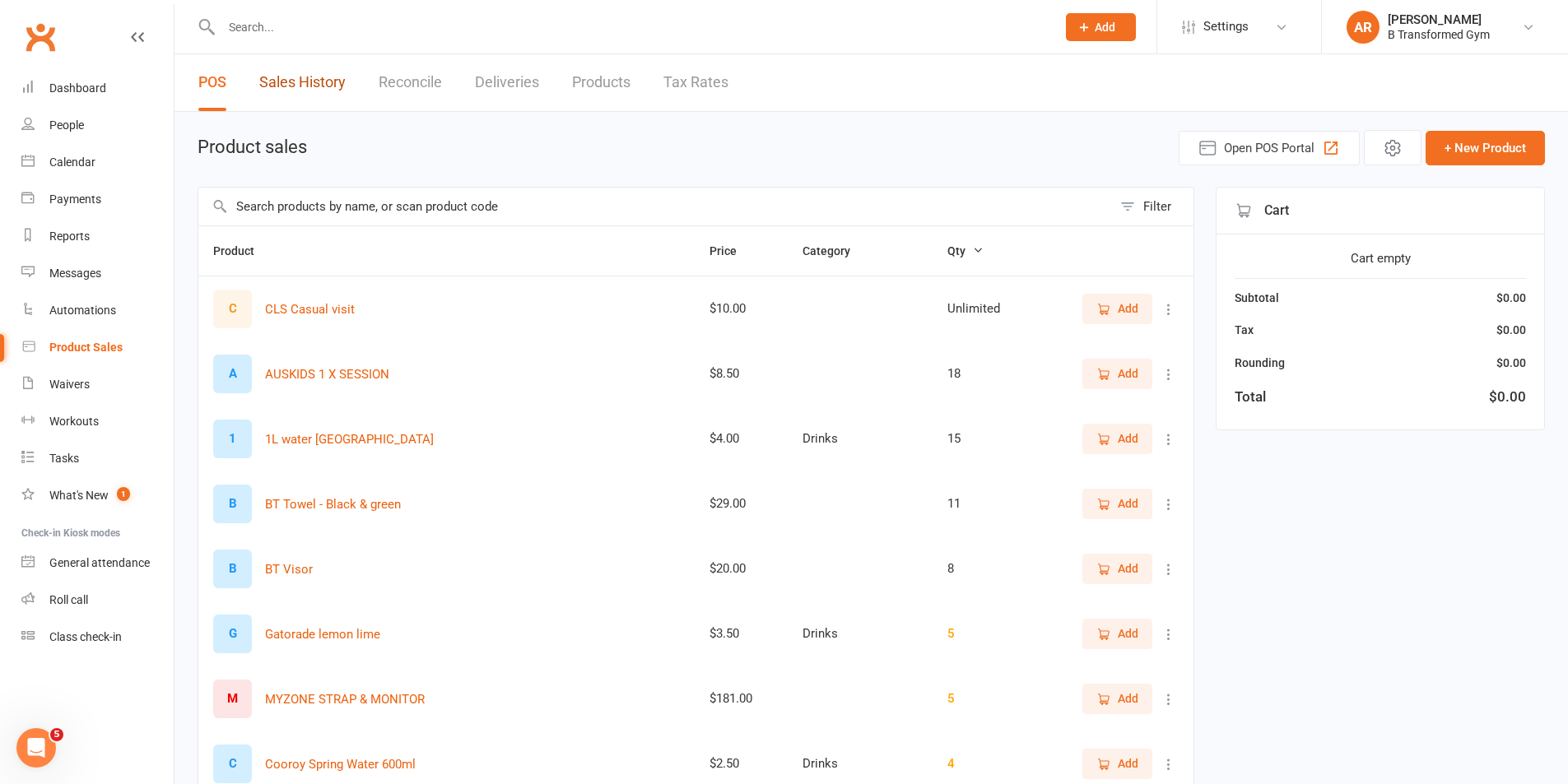
drag, startPoint x: 273, startPoint y: 73, endPoint x: 280, endPoint y: 87, distance: 15.7
click at [274, 73] on link "Sales History" at bounding box center [302, 82] width 86 height 57
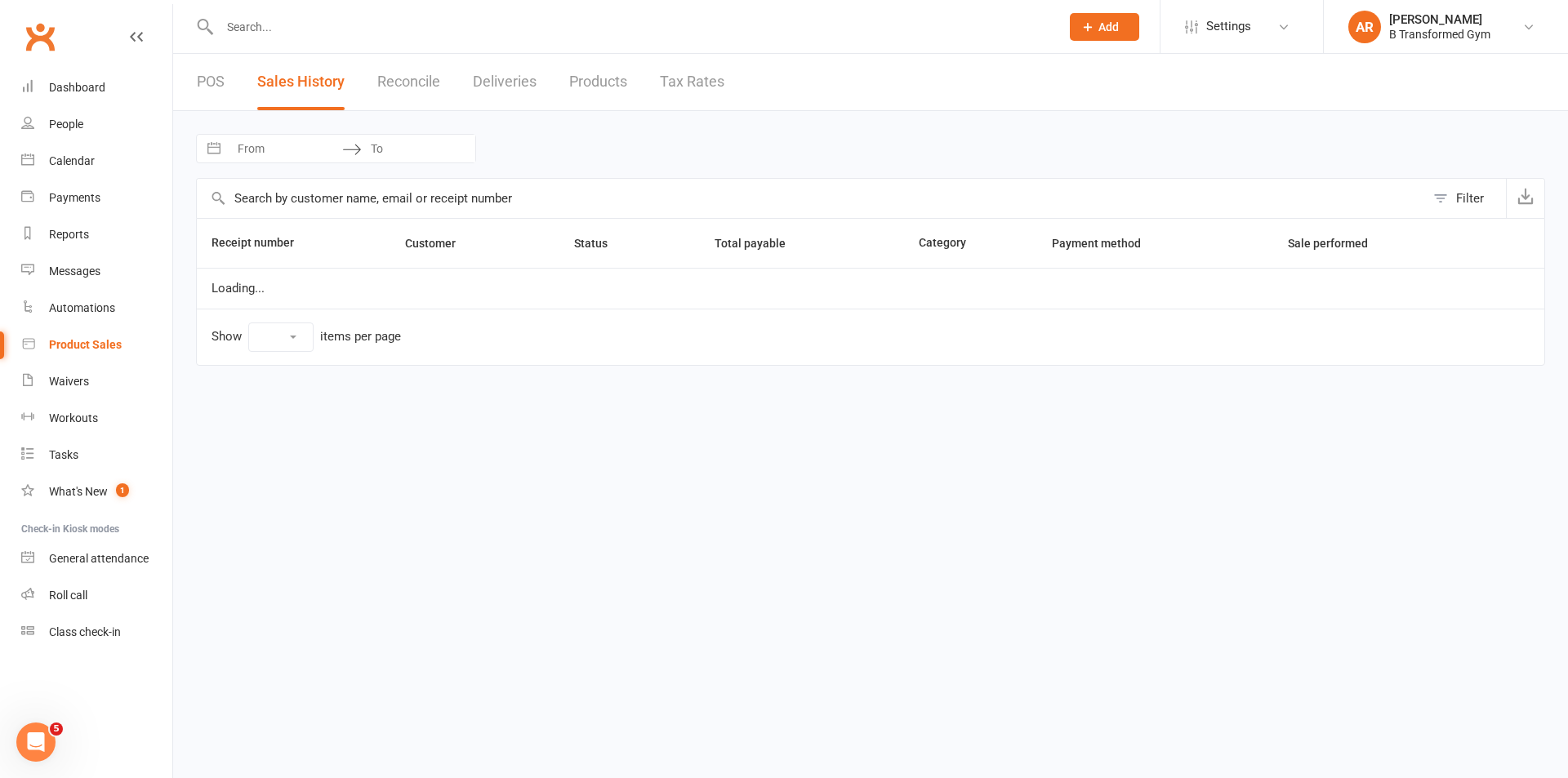
select select "100"
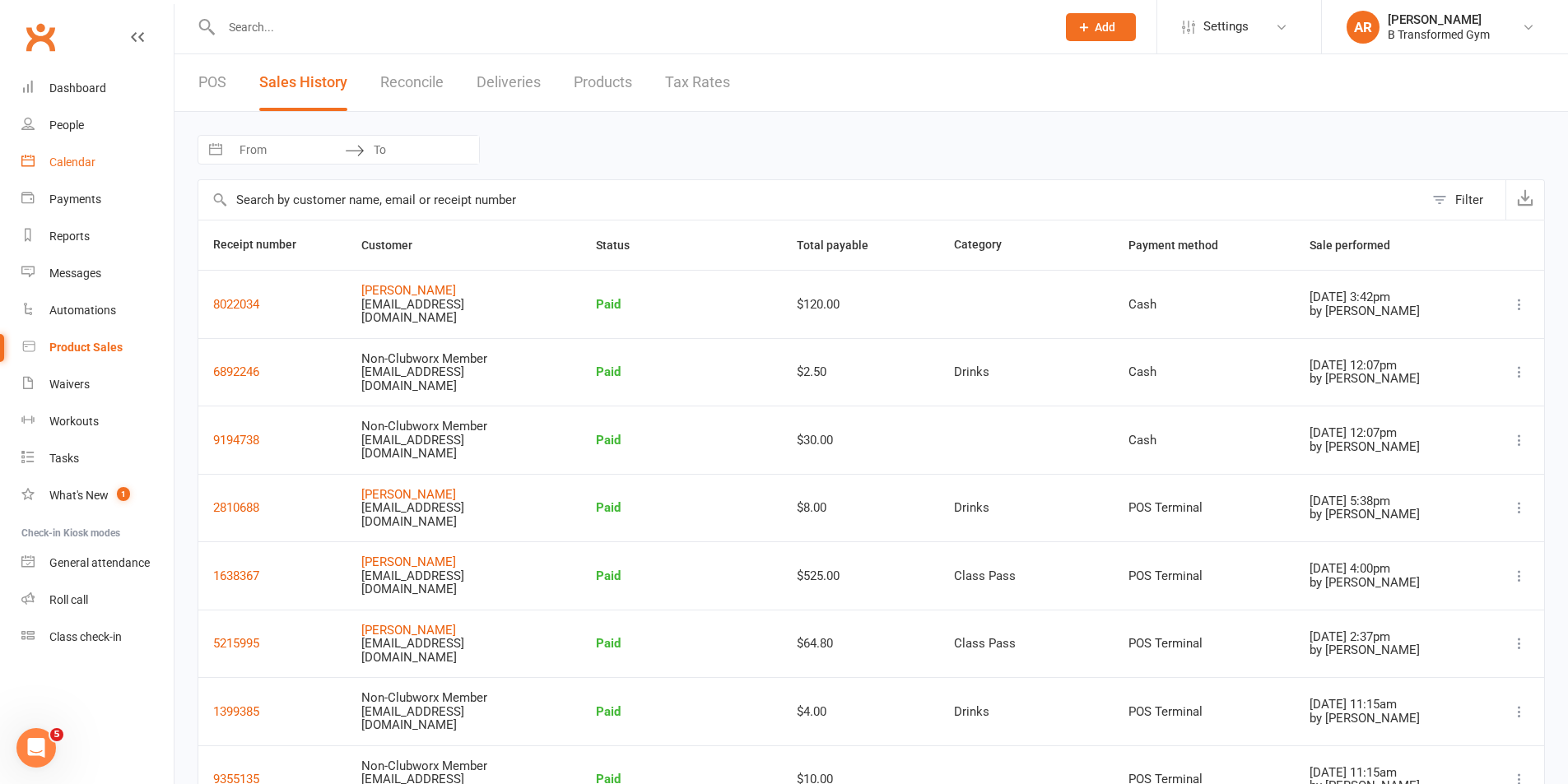
click at [95, 162] on div "Calendar" at bounding box center [72, 162] width 46 height 13
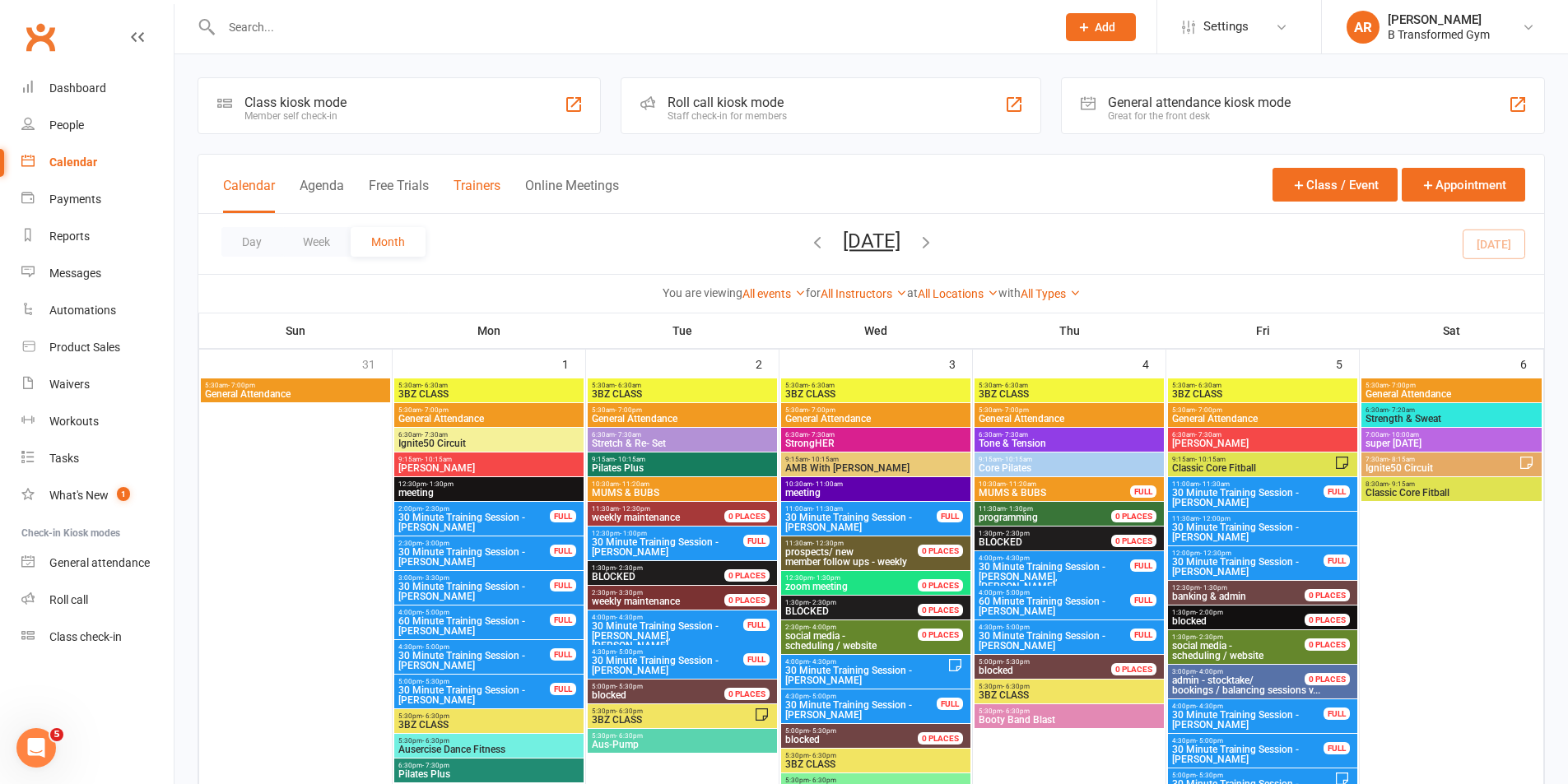
click at [489, 178] on button "Trainers" at bounding box center [476, 194] width 46 height 35
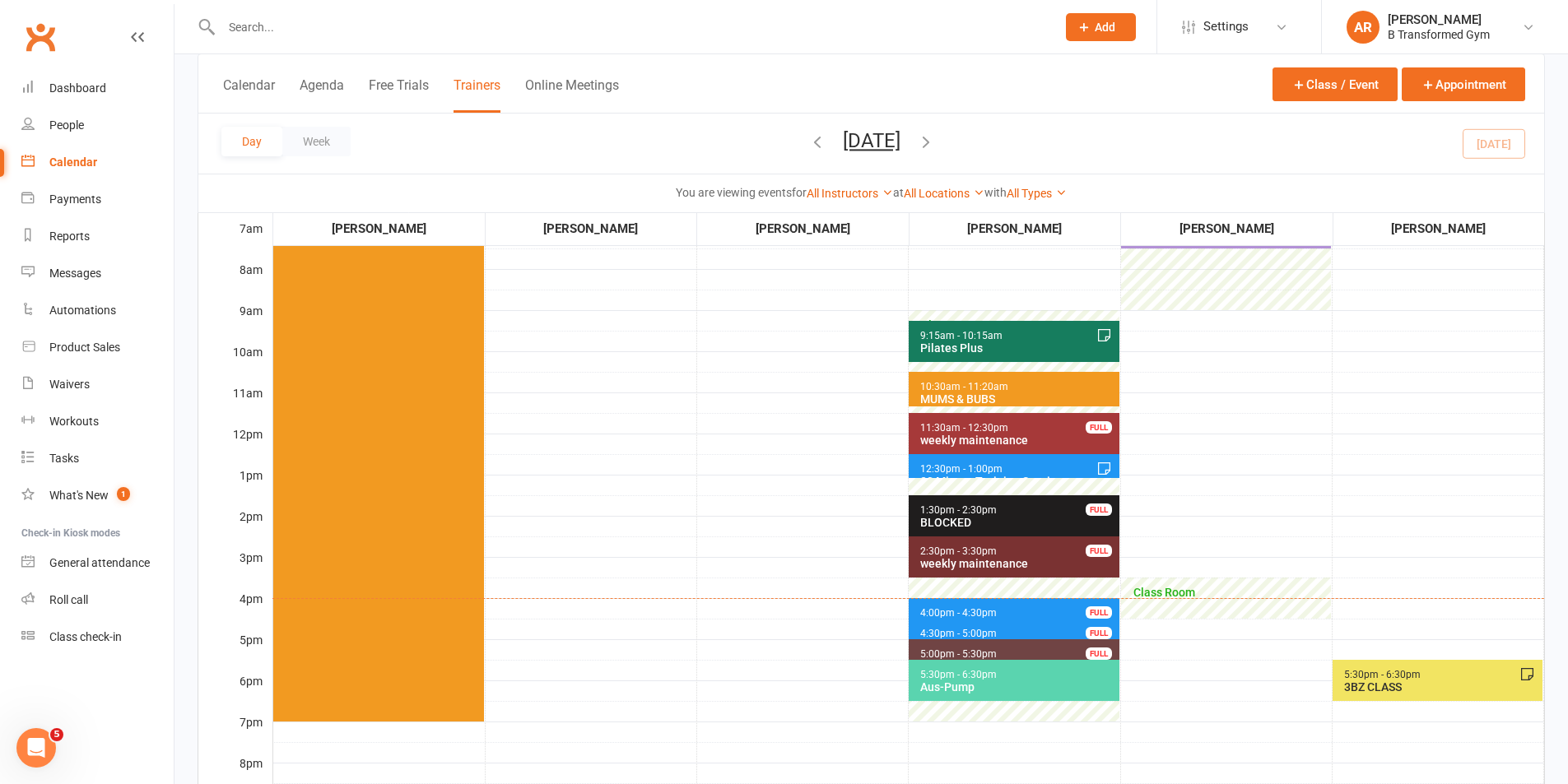
scroll to position [246, 0]
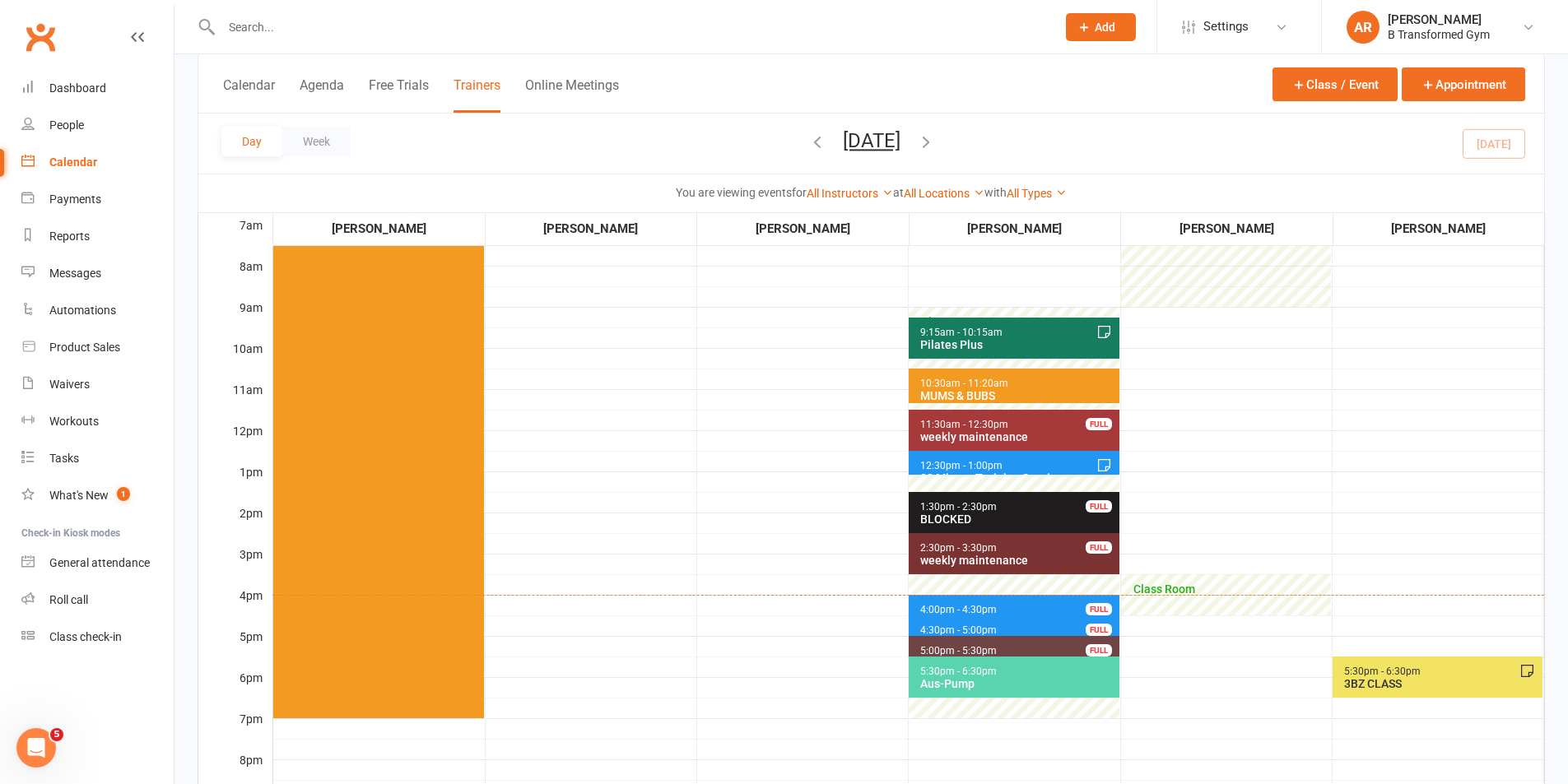
click at [1002, 602] on span "4:00pm - 4:30pm 30 Minute Training Session - Kylie Batterson, Allan Bat... FULL" at bounding box center [1013, 606] width 210 height 24
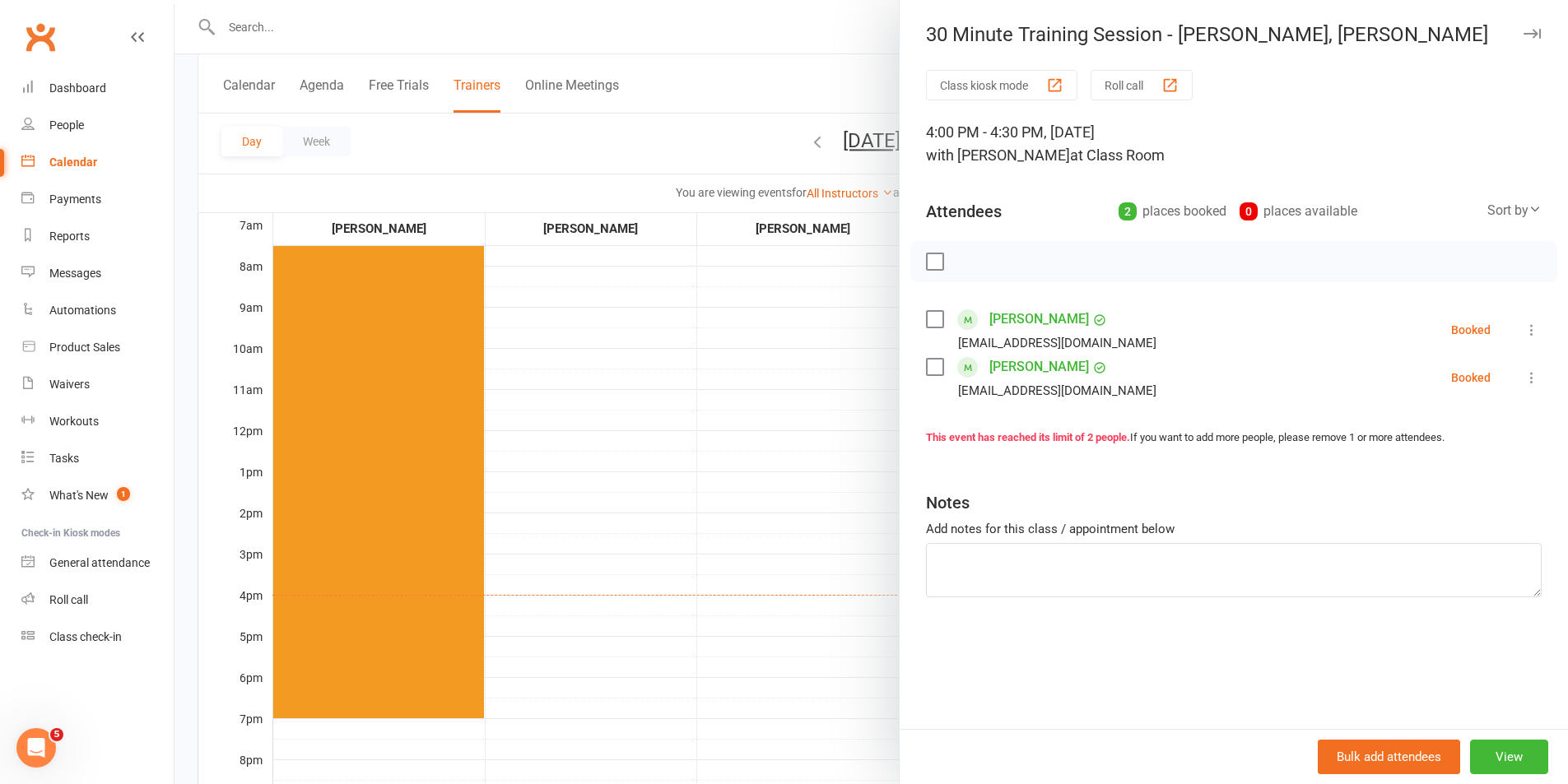
click at [927, 264] on label at bounding box center [933, 261] width 16 height 16
click at [963, 256] on icon "button" at bounding box center [971, 261] width 18 height 18
click at [804, 447] on div at bounding box center [871, 392] width 1393 height 784
